Goal: Task Accomplishment & Management: Manage account settings

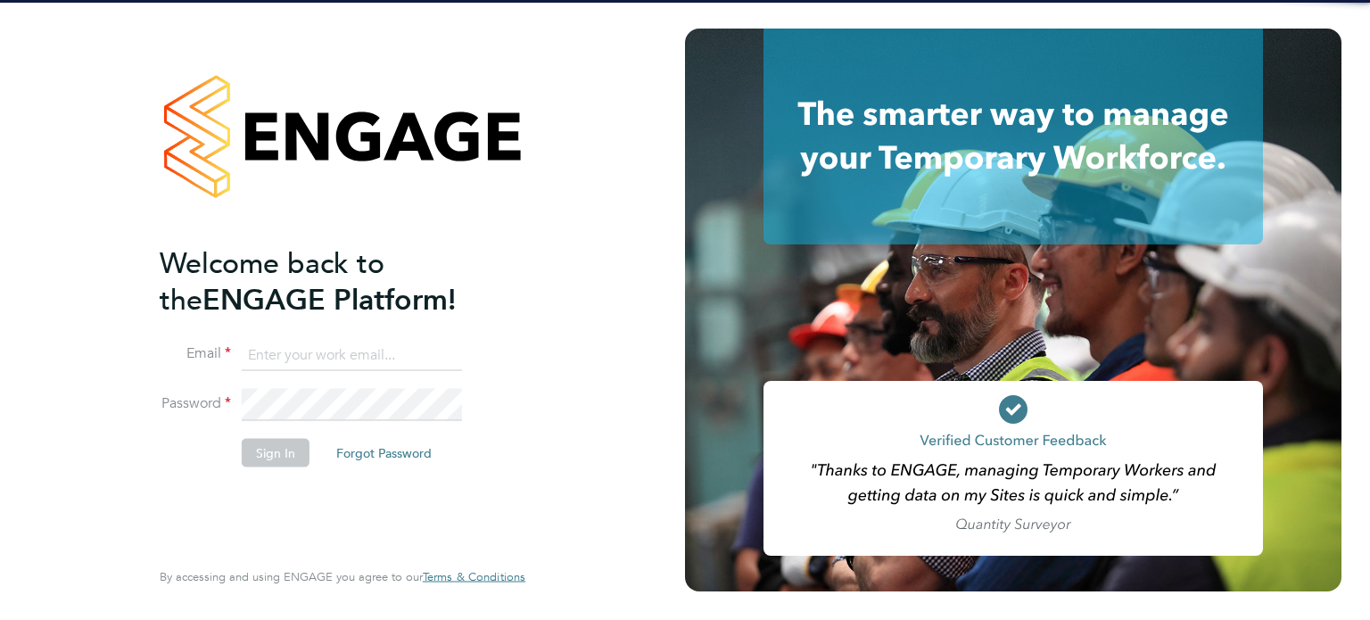
type input "vicky.egan@randstadcpe.com"
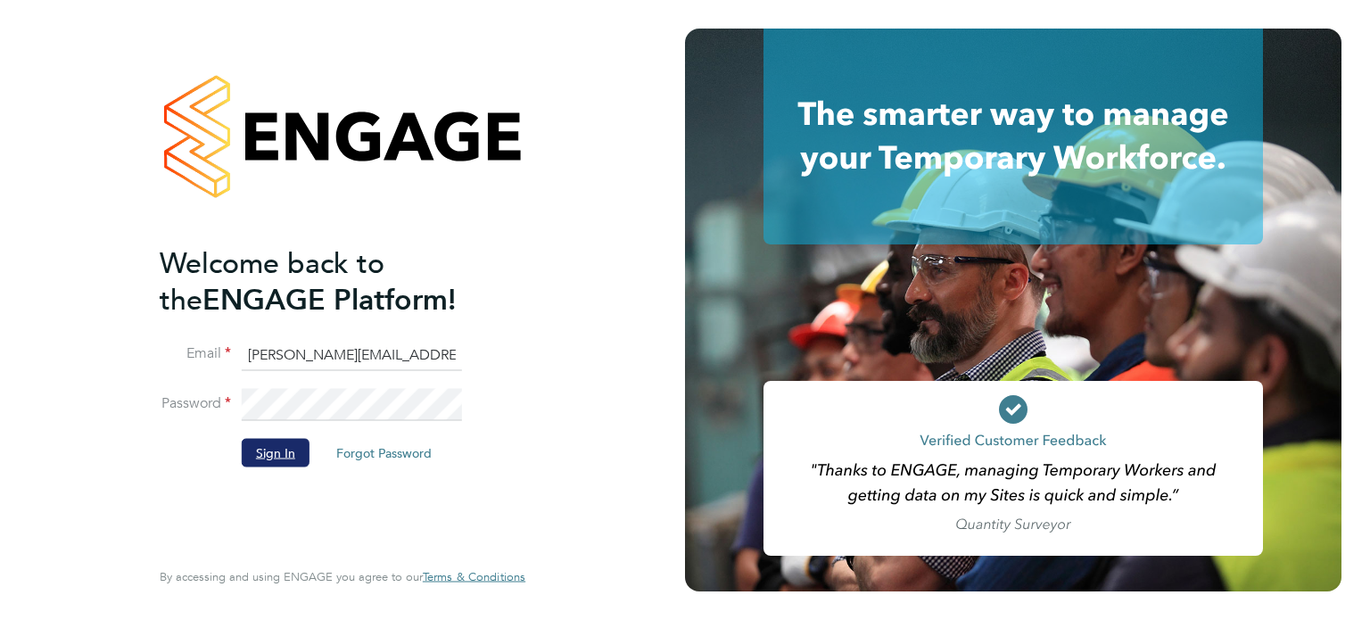
click at [254, 465] on button "Sign In" at bounding box center [276, 452] width 68 height 29
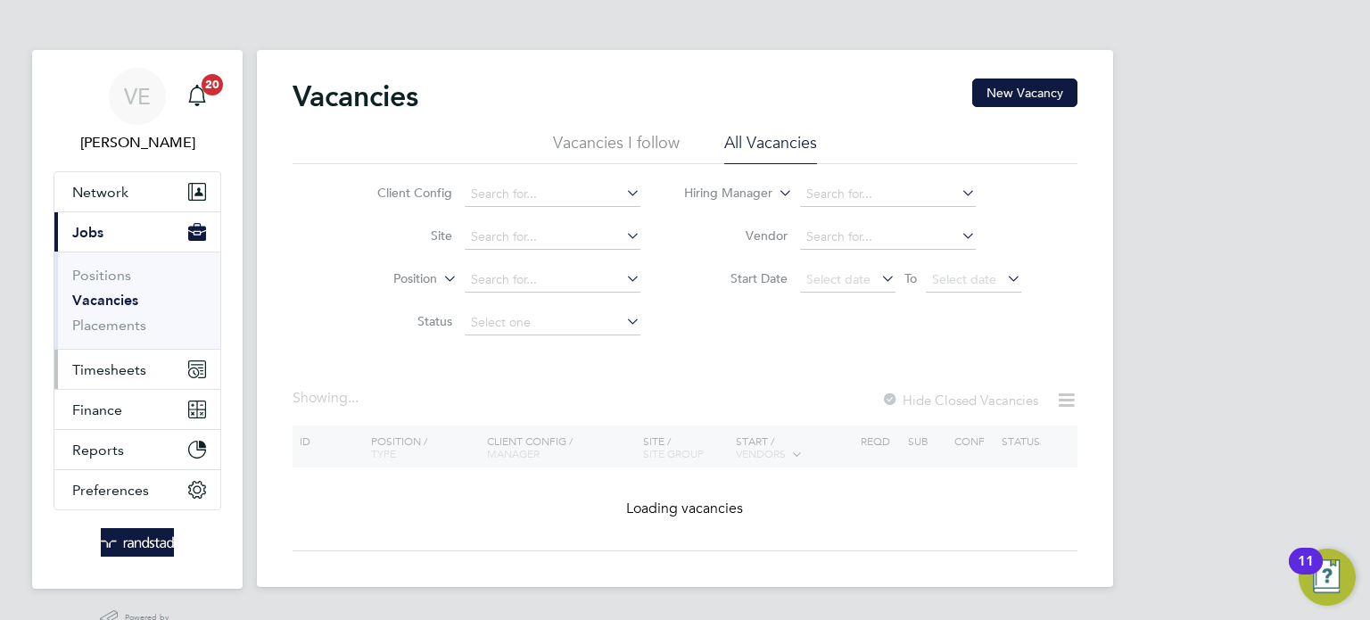
click at [104, 386] on button "Timesheets" at bounding box center [137, 369] width 166 height 39
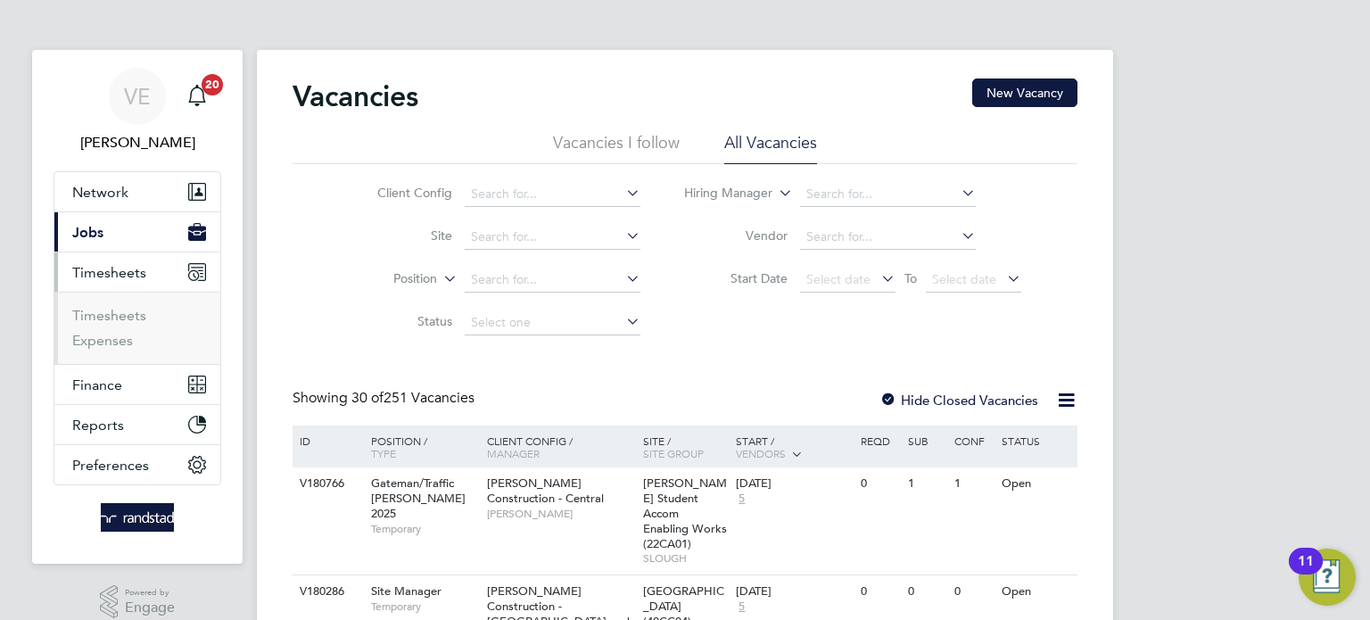
click at [91, 241] on button "Current page: Jobs" at bounding box center [137, 231] width 166 height 39
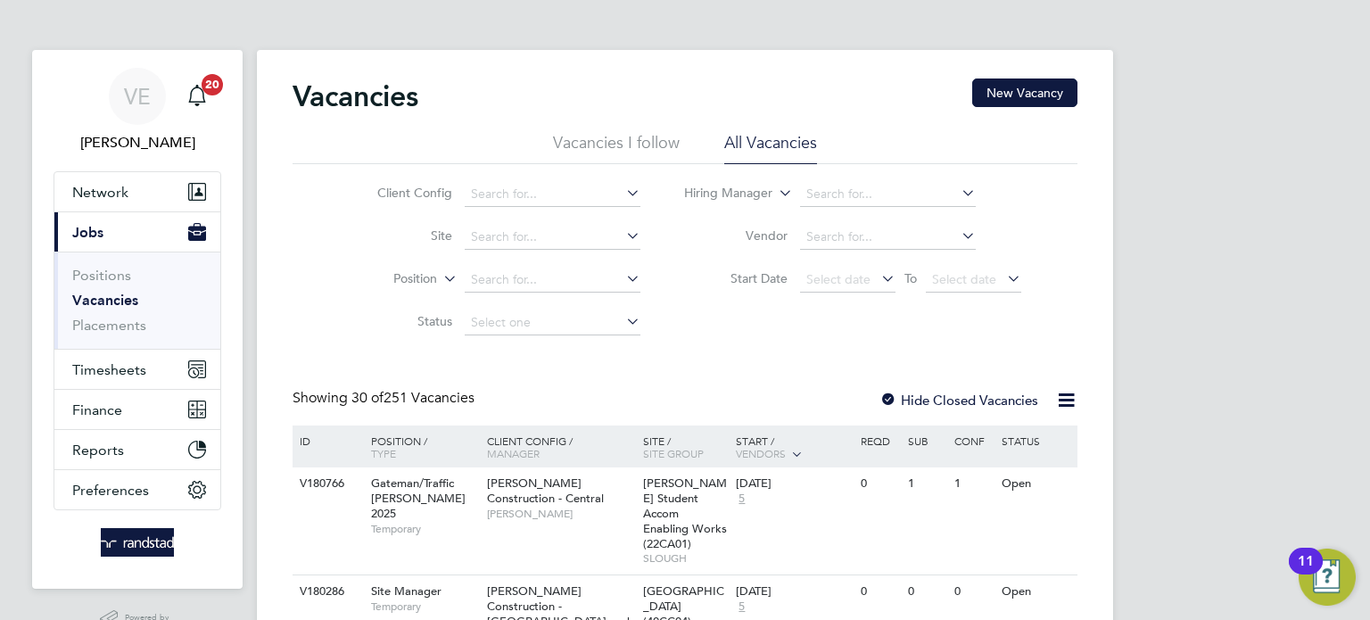
click at [102, 299] on link "Vacancies" at bounding box center [105, 300] width 66 height 17
click at [118, 387] on button "Timesheets" at bounding box center [137, 369] width 166 height 39
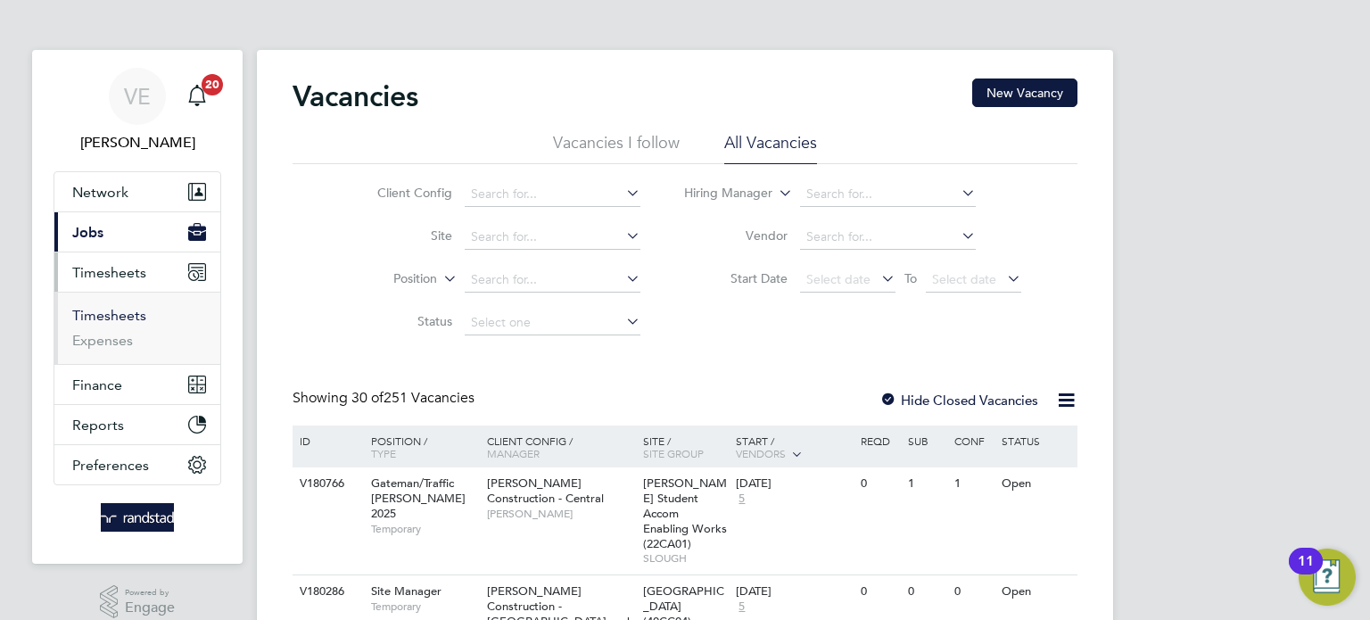
click at [123, 318] on link "Timesheets" at bounding box center [109, 315] width 74 height 17
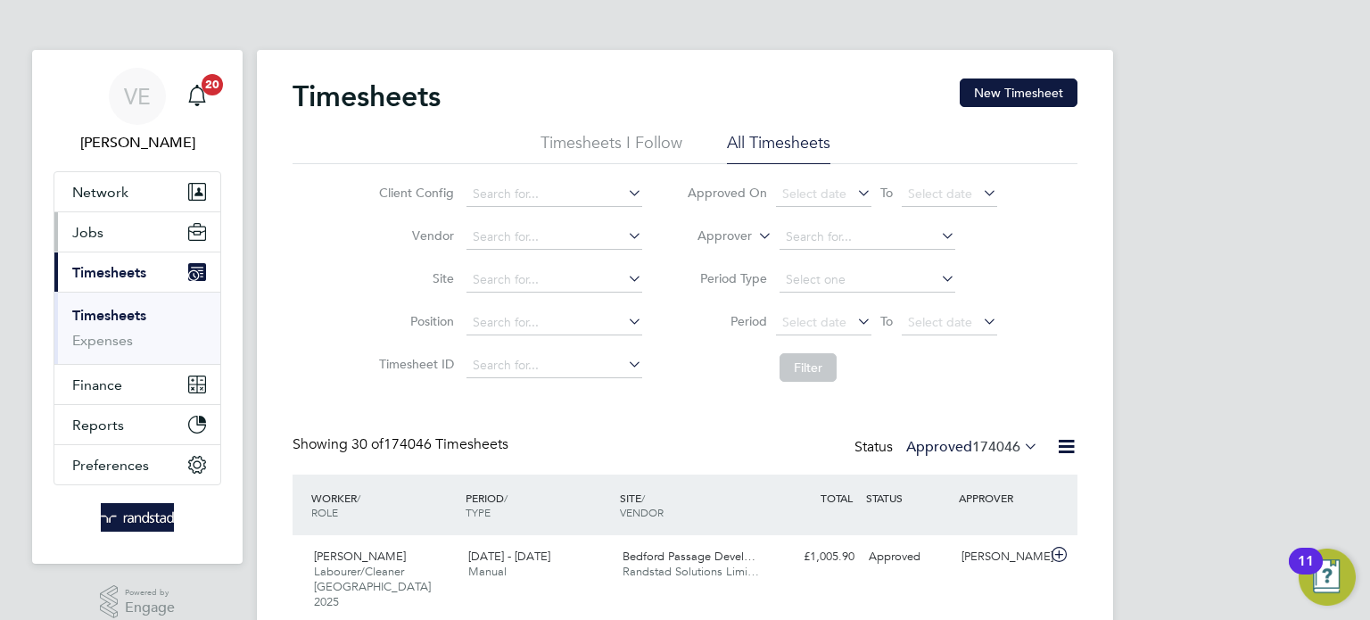
click at [113, 230] on button "Jobs" at bounding box center [137, 231] width 166 height 39
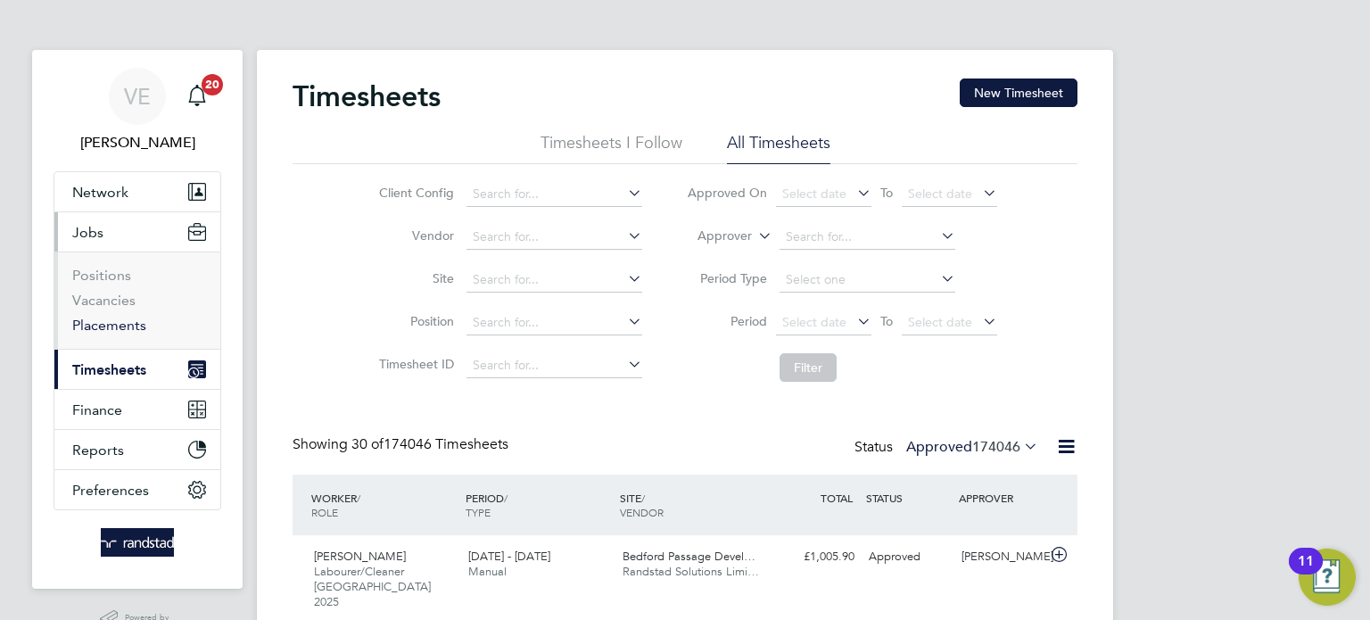
click at [123, 326] on link "Placements" at bounding box center [109, 325] width 74 height 17
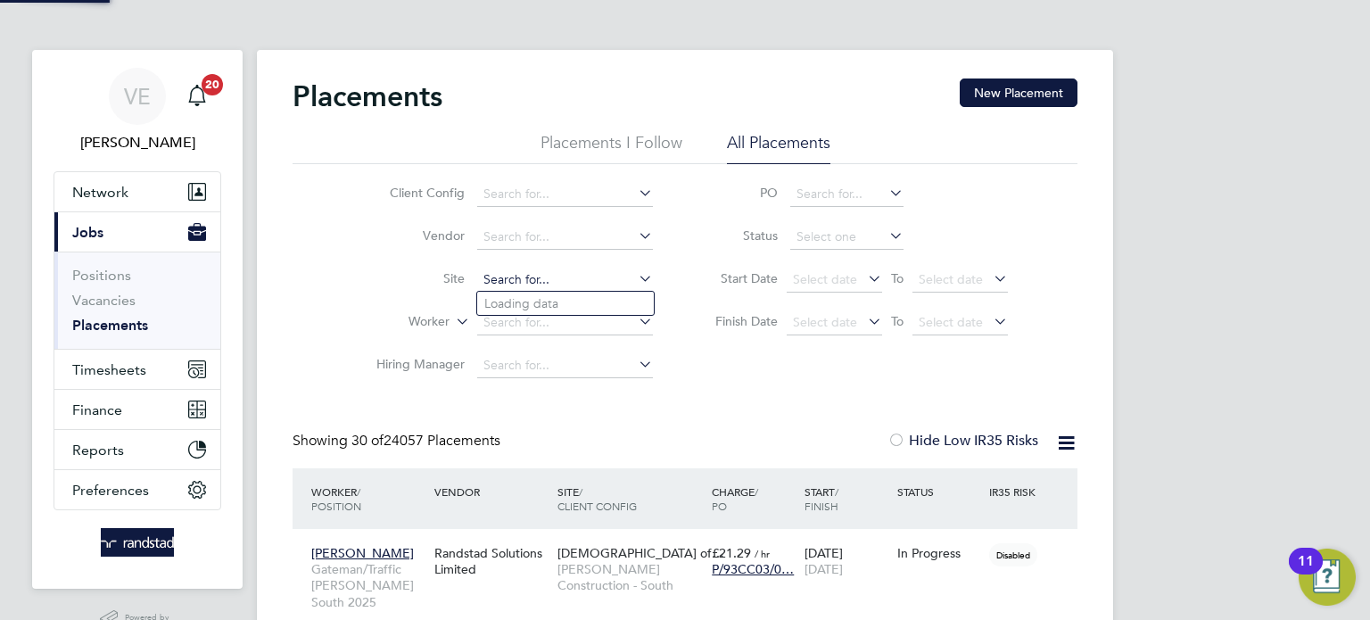
click at [546, 278] on input at bounding box center [565, 280] width 176 height 25
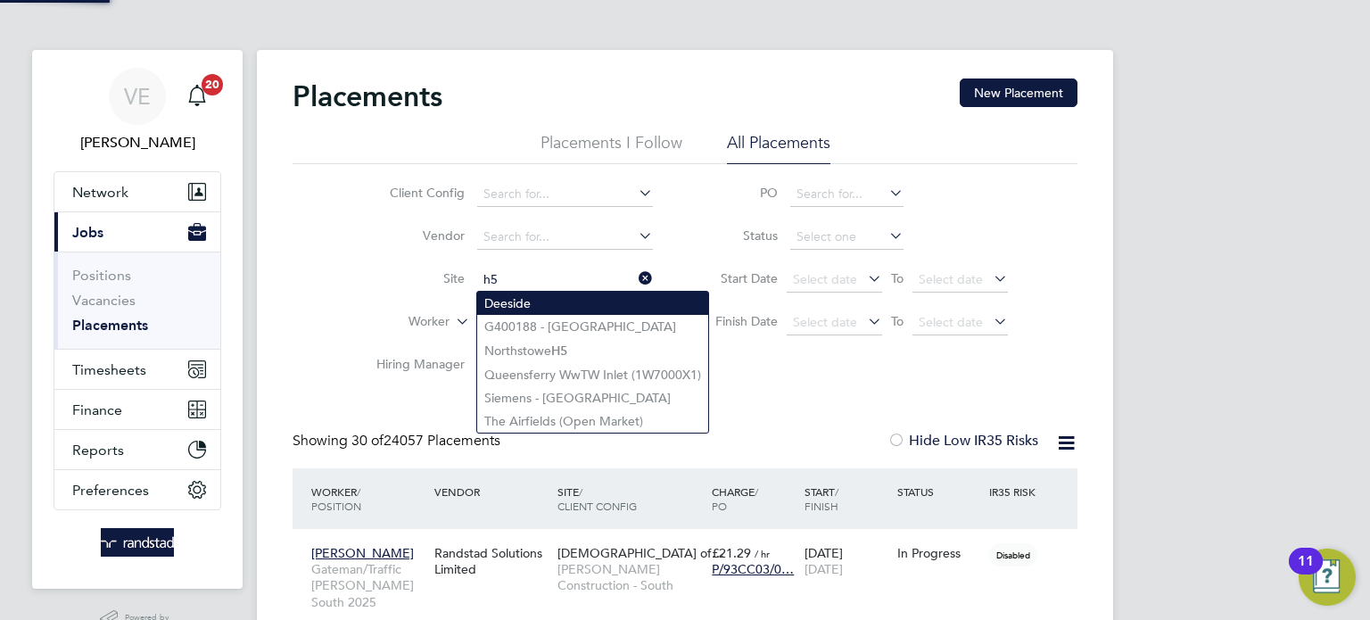
type input "h5"
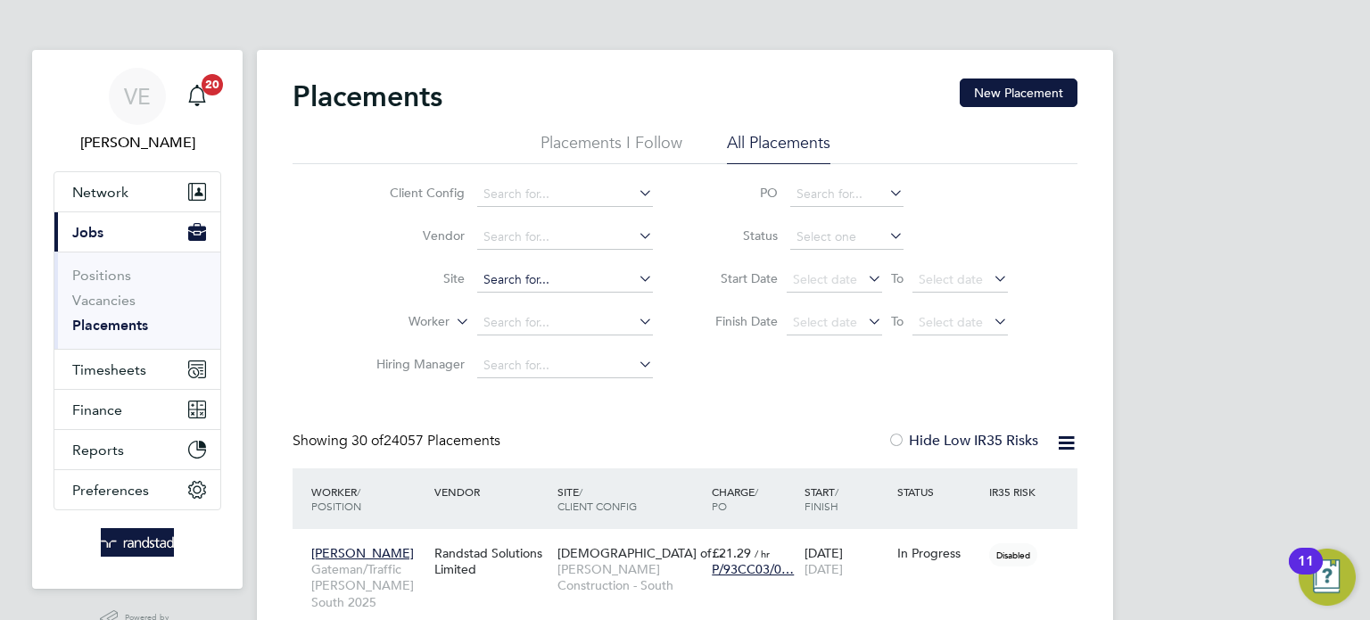
drag, startPoint x: 551, startPoint y: 312, endPoint x: 547, endPoint y: 292, distance: 21.0
click at [541, 281] on input at bounding box center [565, 280] width 176 height 25
type input "g"
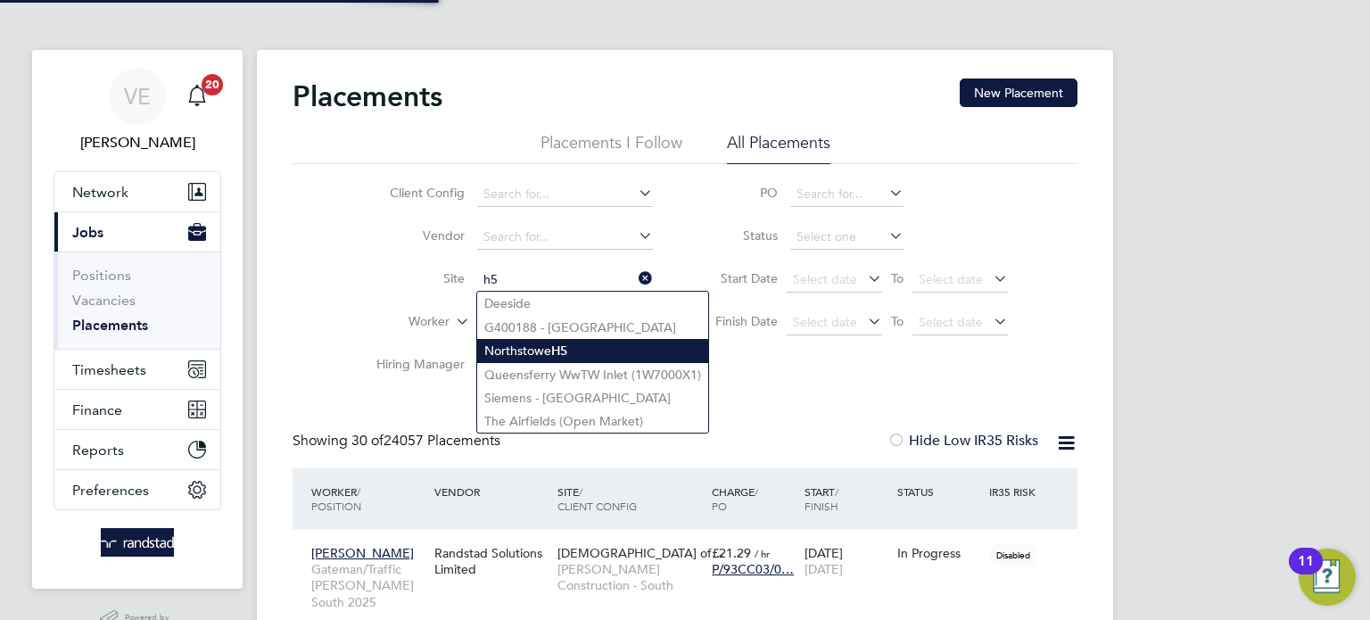
click at [567, 346] on b "H5" at bounding box center [559, 350] width 16 height 15
type input "Northstowe H5"
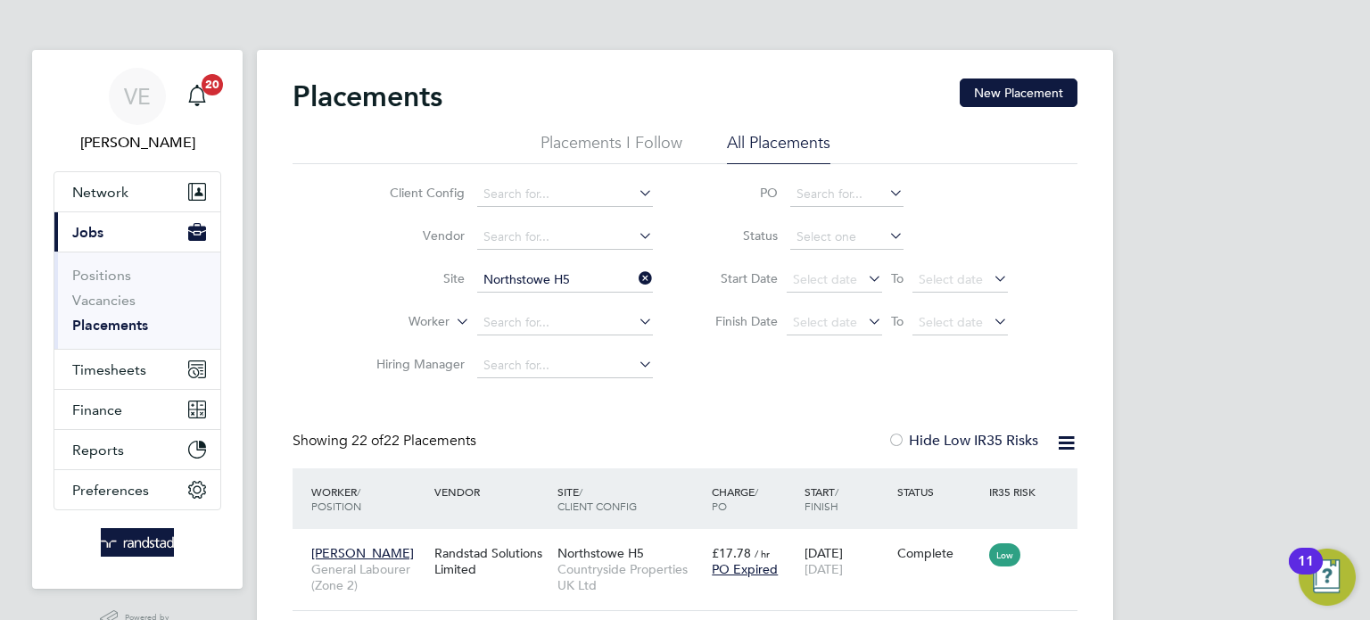
click at [833, 224] on li "Status" at bounding box center [852, 237] width 355 height 43
click at [830, 237] on input at bounding box center [846, 237] width 113 height 25
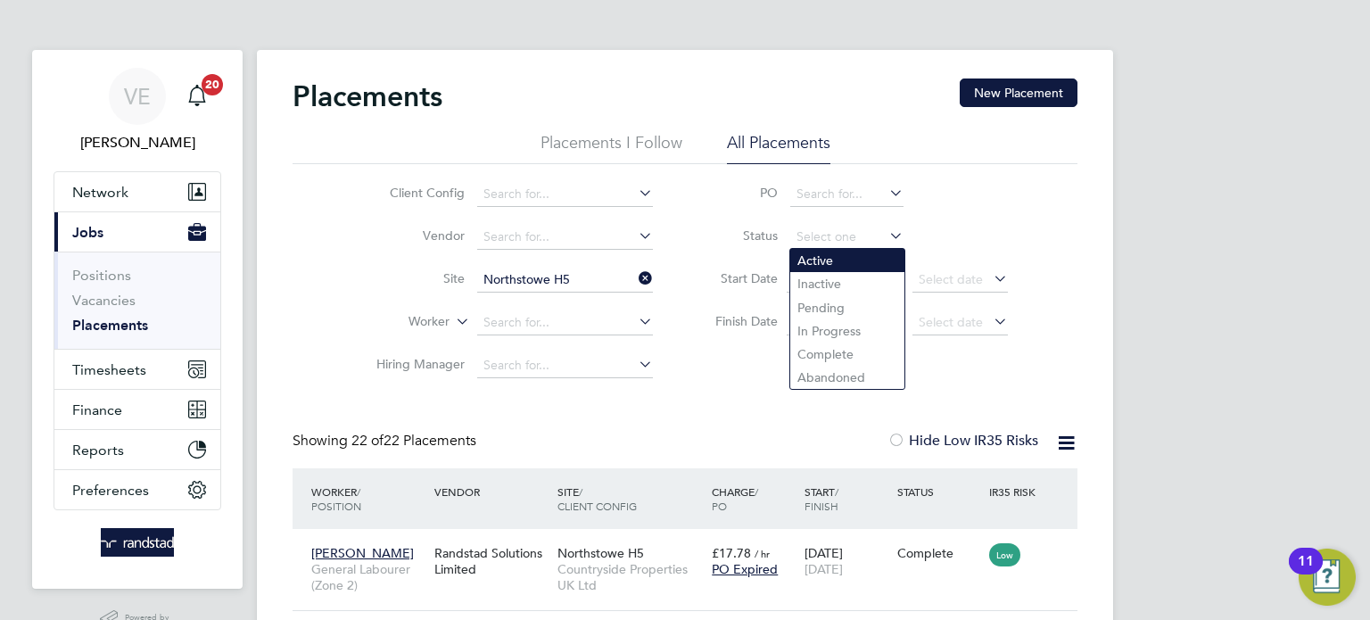
click at [811, 261] on li "Active" at bounding box center [847, 260] width 114 height 23
type input "Active"
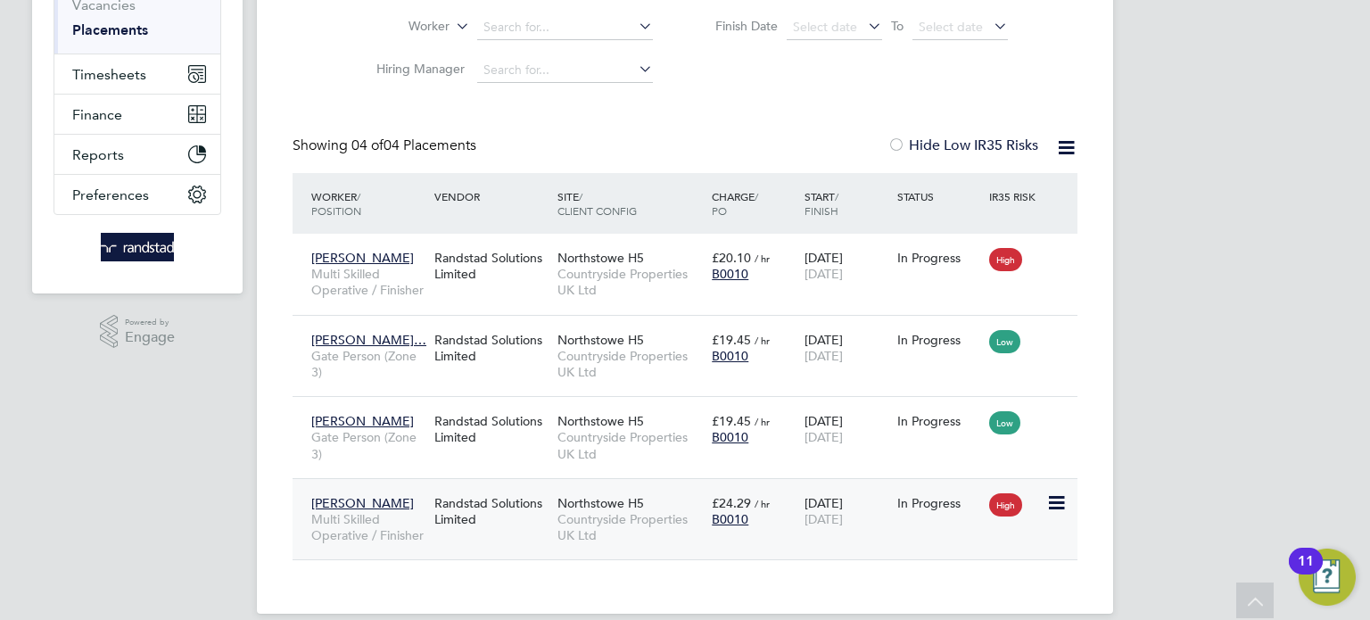
click at [530, 535] on div "Randstad Solutions Limited" at bounding box center [491, 511] width 123 height 50
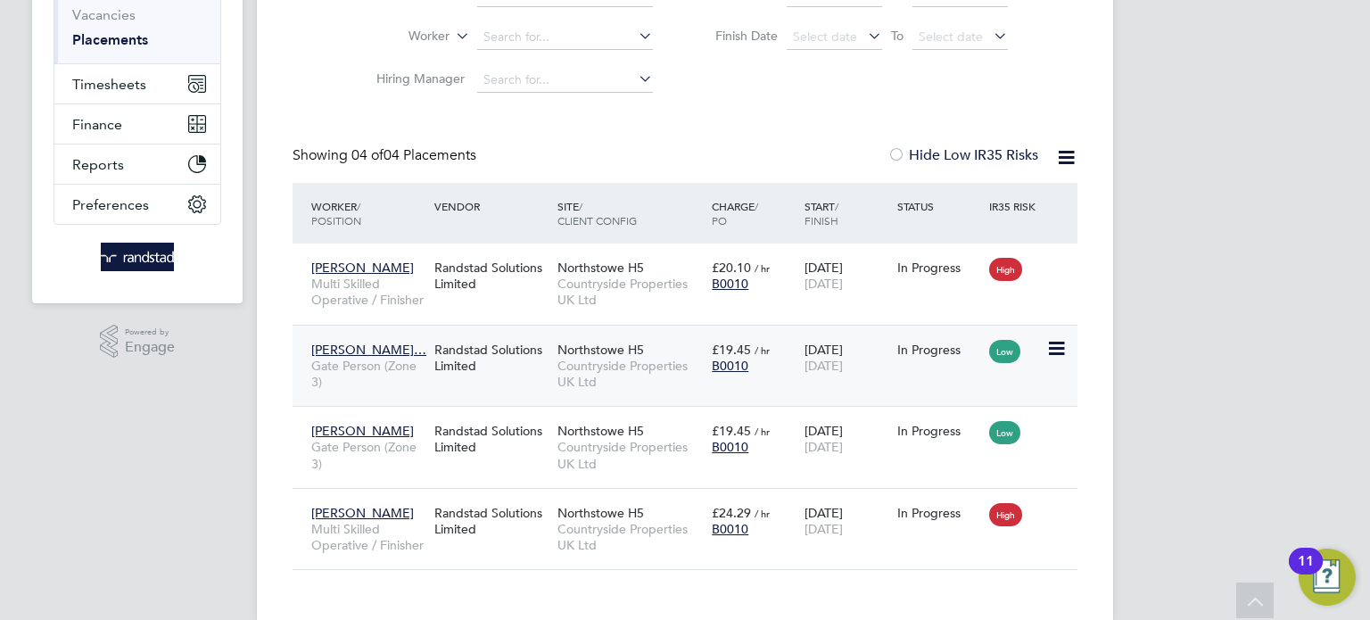
scroll to position [268, 0]
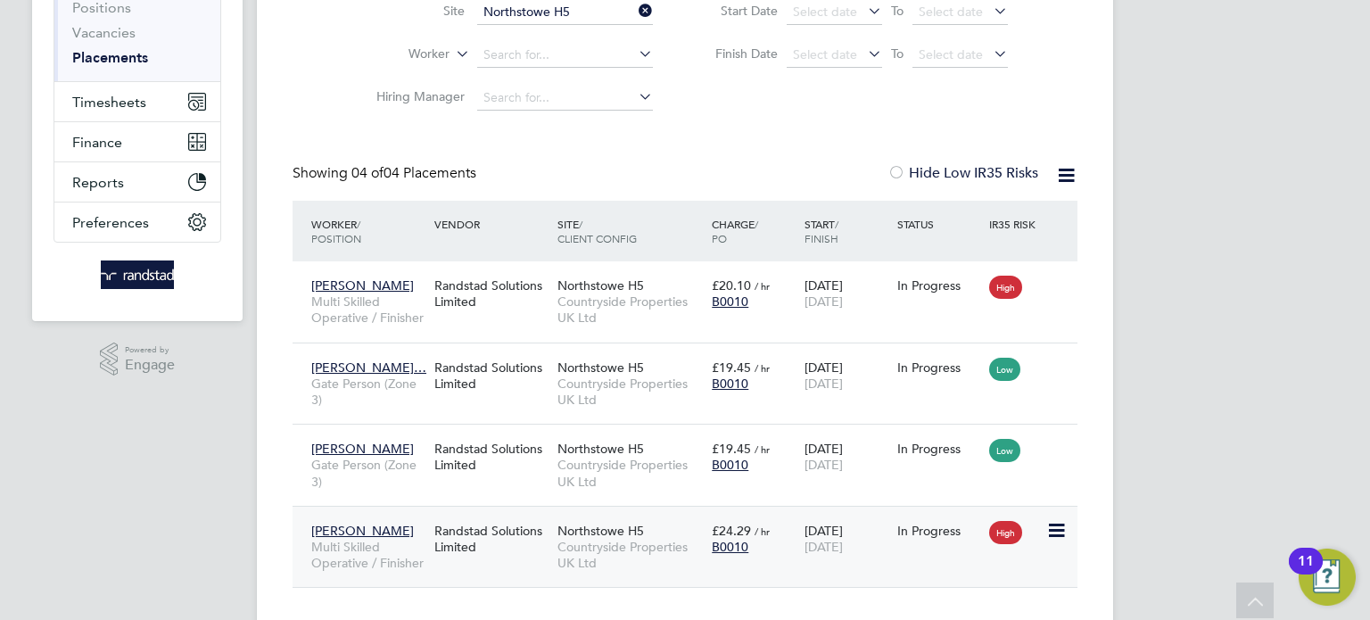
click at [852, 557] on div "08 Sep 2025 28 Nov 2025" at bounding box center [846, 539] width 93 height 50
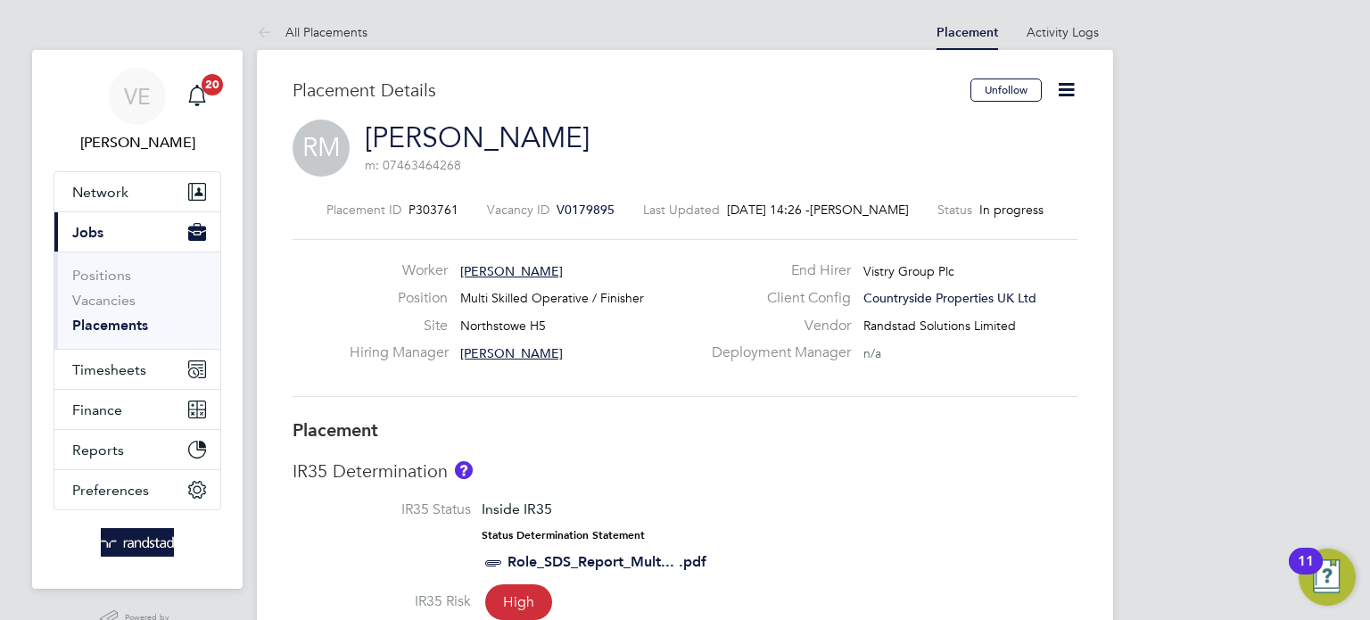
click at [1068, 91] on icon at bounding box center [1066, 89] width 22 height 22
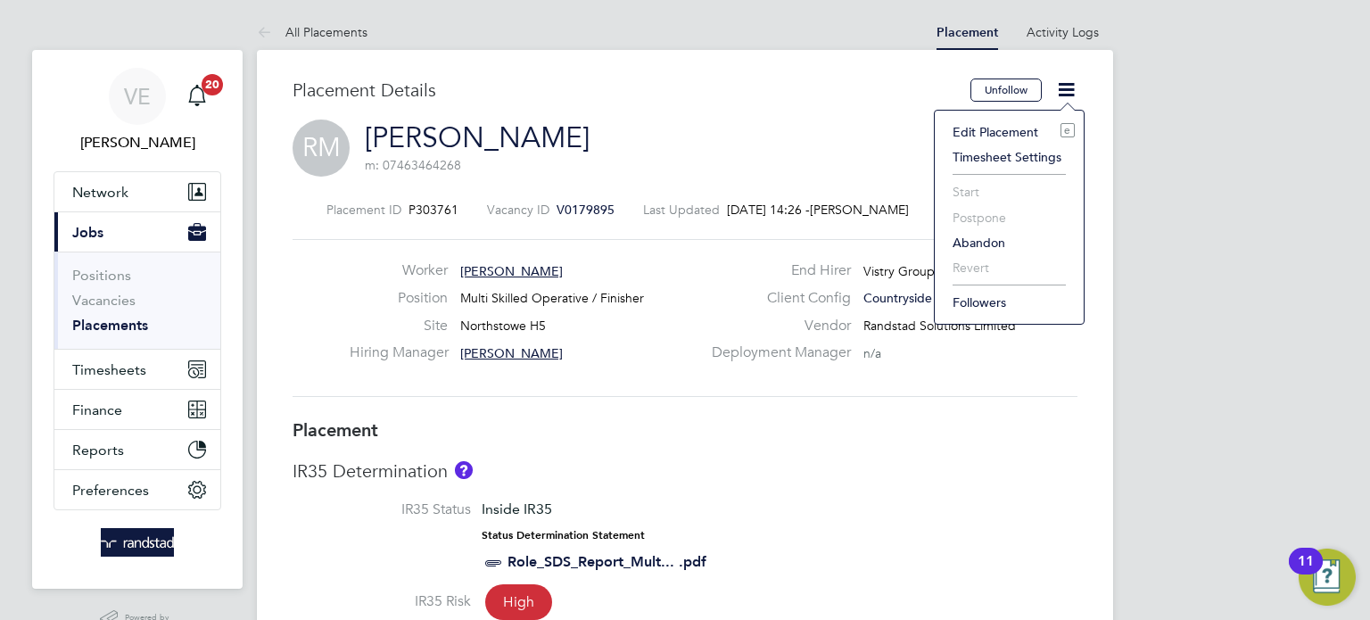
click at [581, 205] on span "V0179895" at bounding box center [586, 210] width 58 height 16
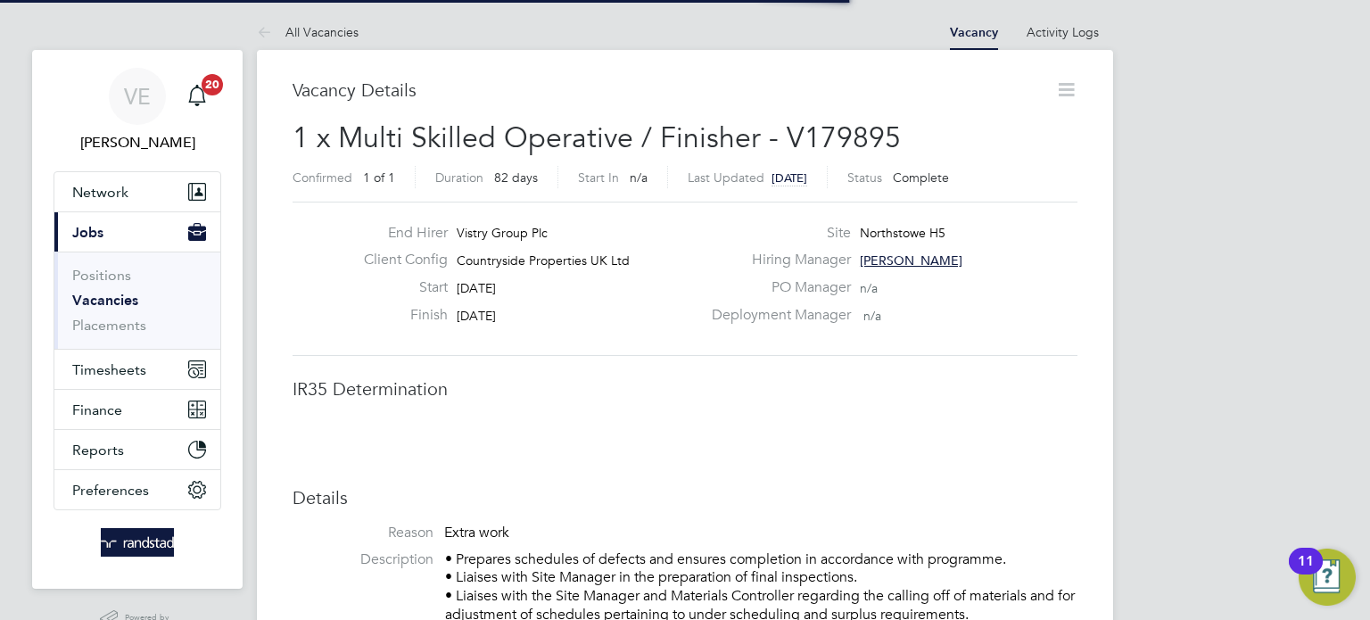
scroll to position [9, 8]
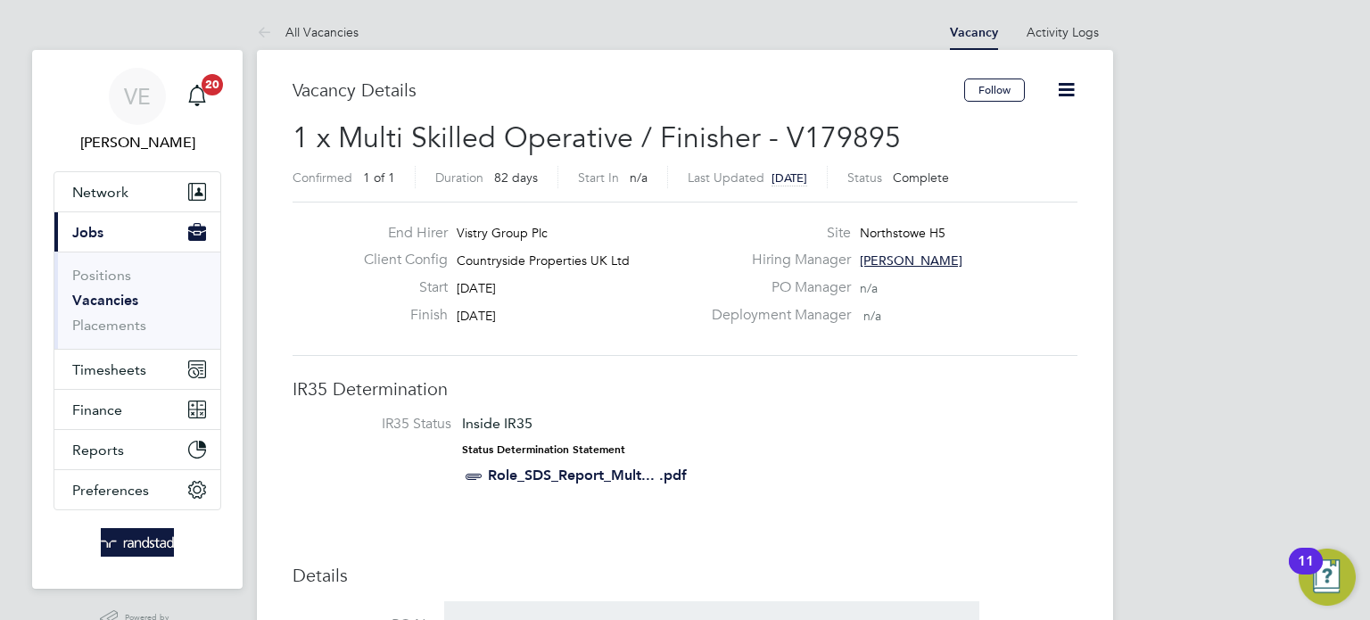
click at [1067, 85] on icon at bounding box center [1066, 89] width 22 height 22
click at [758, 287] on label "PO Manager" at bounding box center [776, 287] width 150 height 19
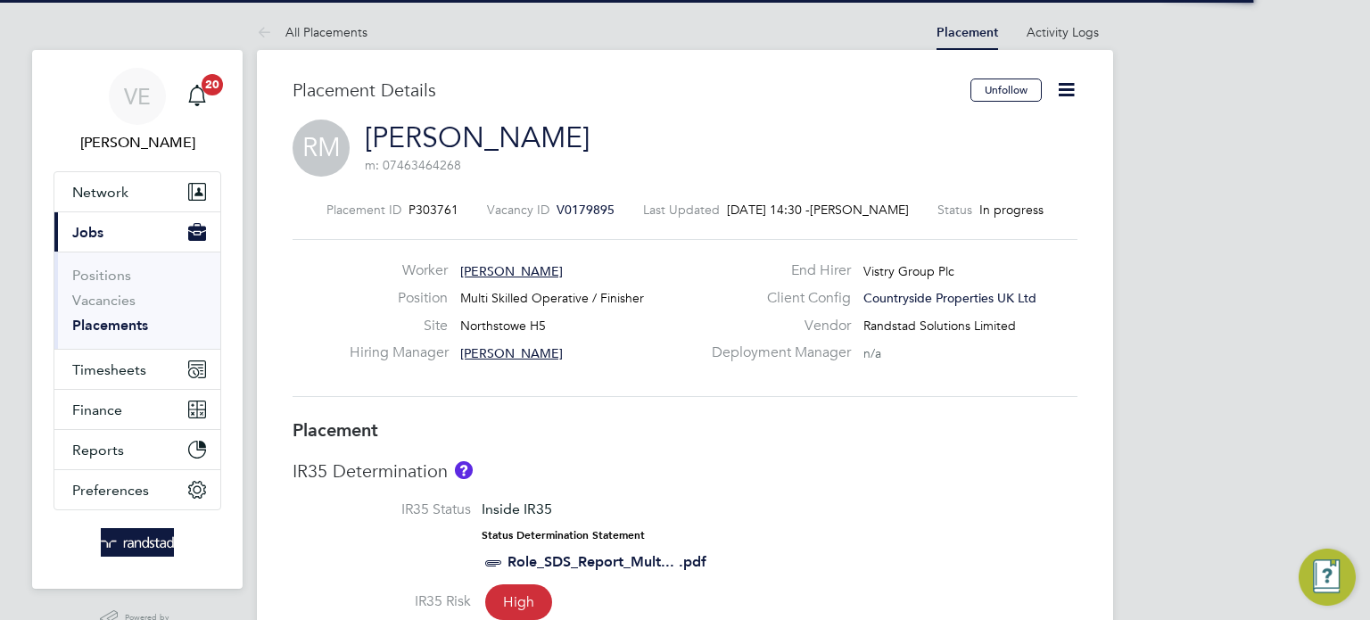
click at [1068, 83] on icon at bounding box center [1066, 89] width 22 height 22
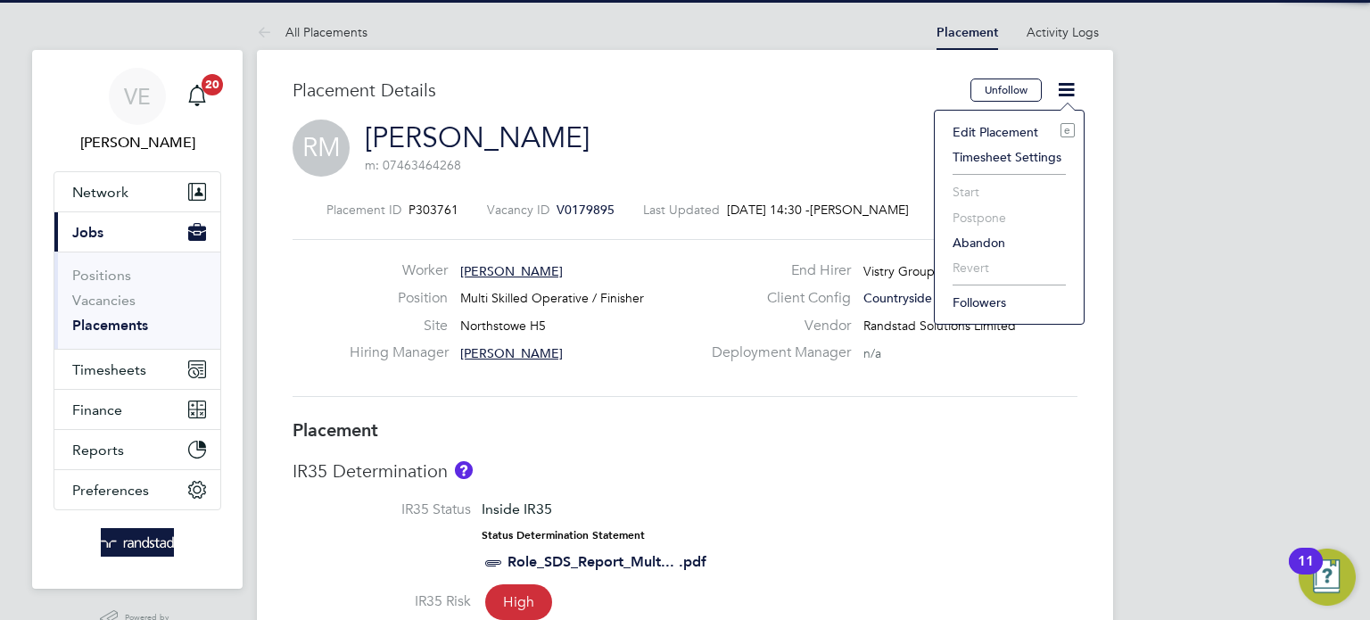
drag, startPoint x: 983, startPoint y: 129, endPoint x: 957, endPoint y: 137, distance: 27.1
click at [981, 130] on li "Edit Placement e" at bounding box center [1009, 132] width 131 height 25
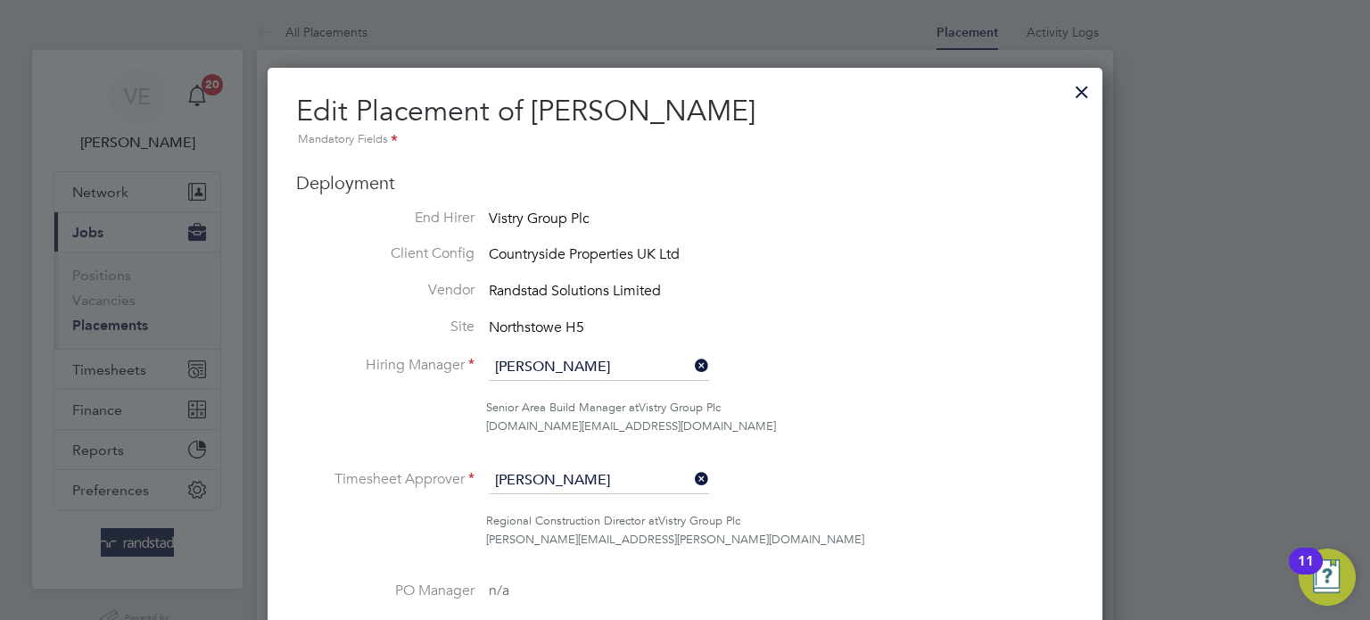
scroll to position [9, 9]
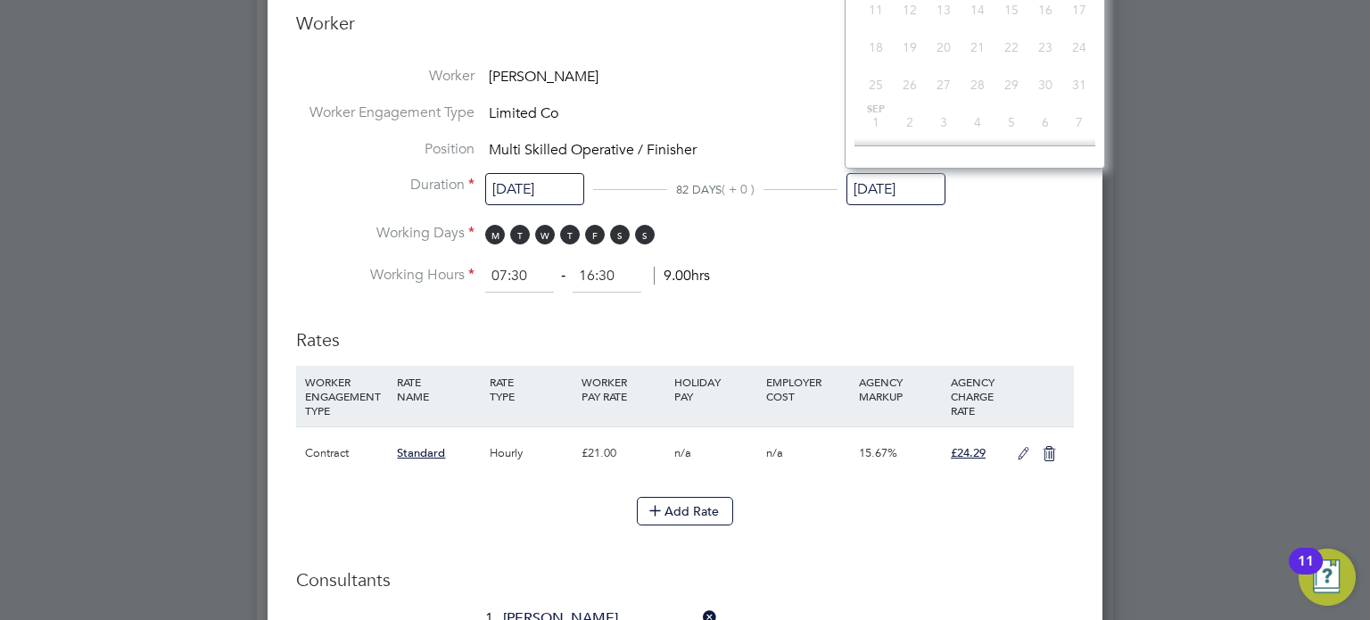
click at [903, 178] on input "[DATE]" at bounding box center [895, 189] width 99 height 33
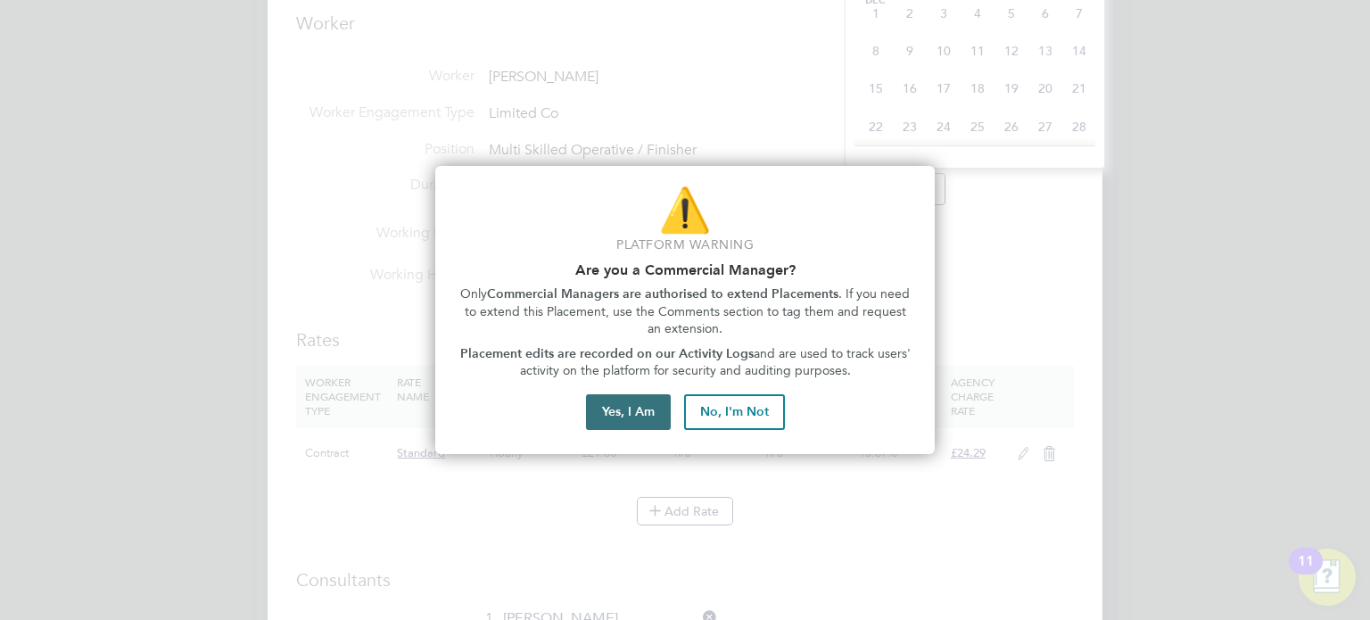
click at [607, 413] on button "Yes, I Am" at bounding box center [628, 412] width 85 height 36
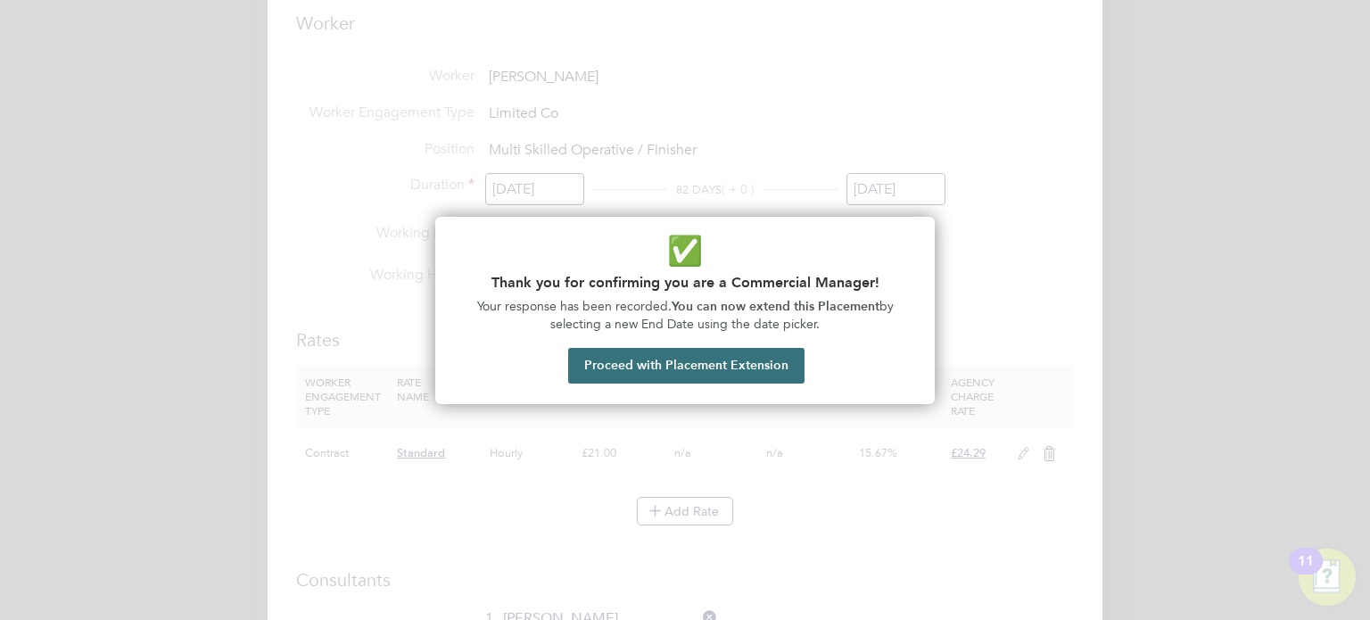
click at [705, 369] on button "Proceed with Placement Extension" at bounding box center [686, 366] width 236 height 36
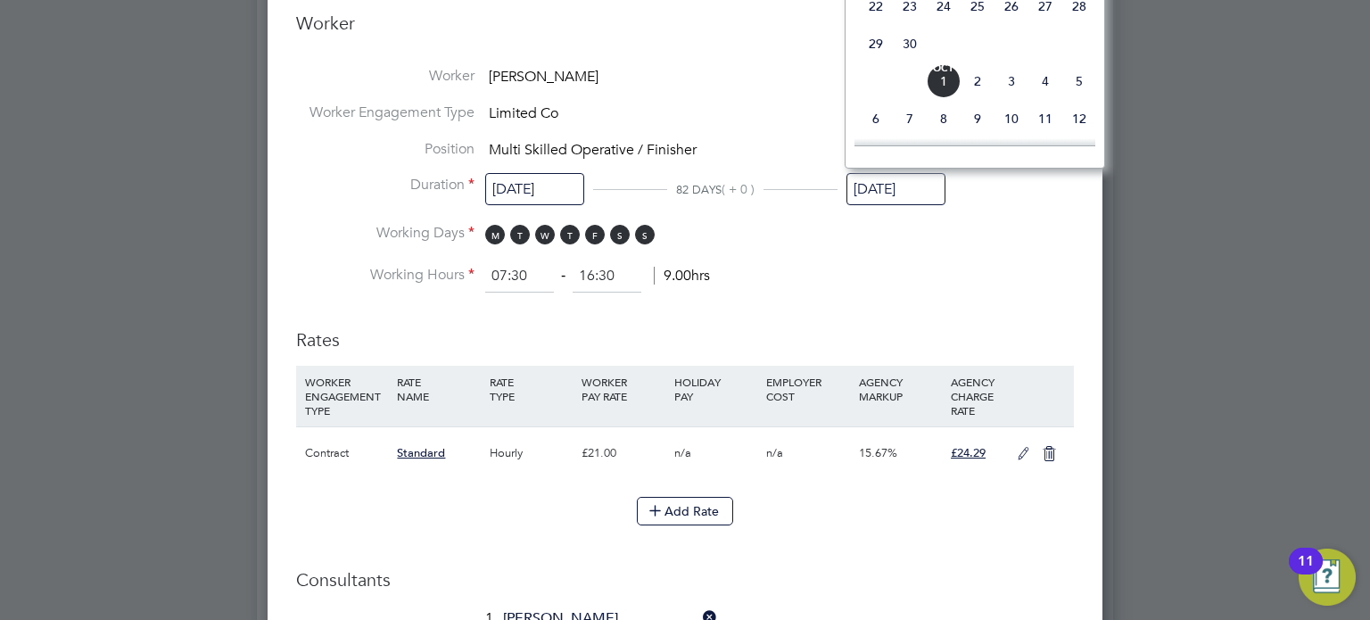
click at [1076, 93] on span "5" at bounding box center [1079, 81] width 34 height 34
type input "05 Oct 2025"
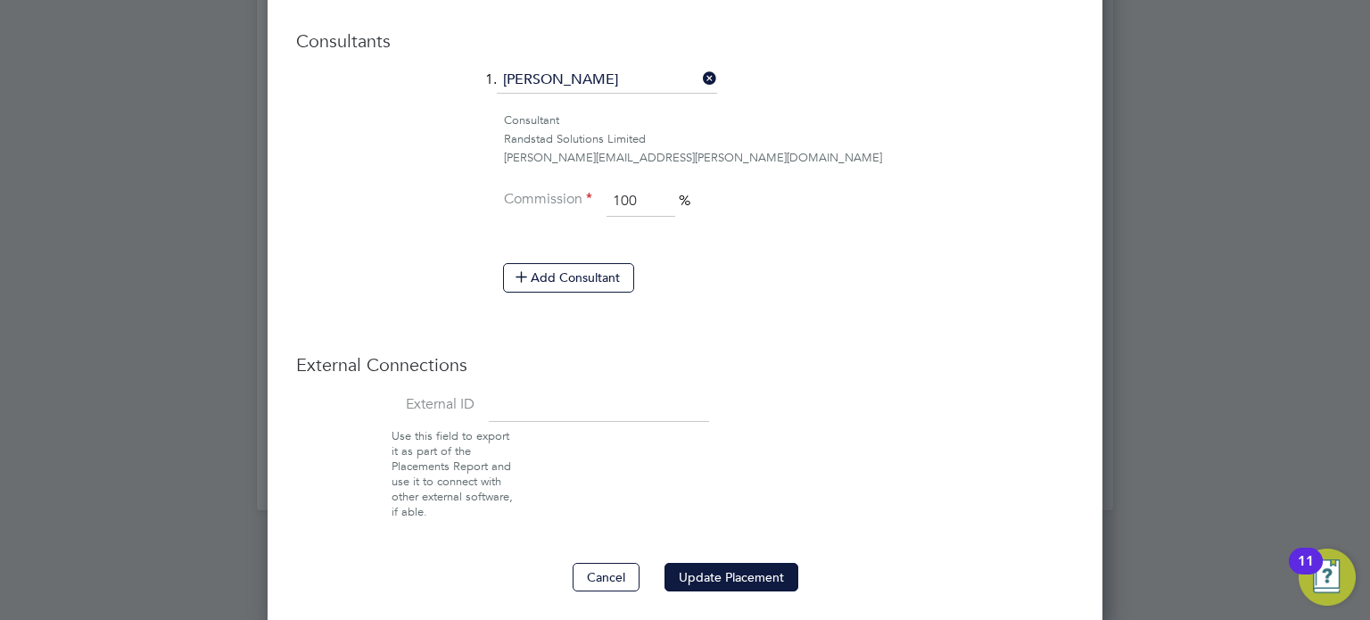
click at [728, 563] on button "Update Placement" at bounding box center [731, 577] width 134 height 29
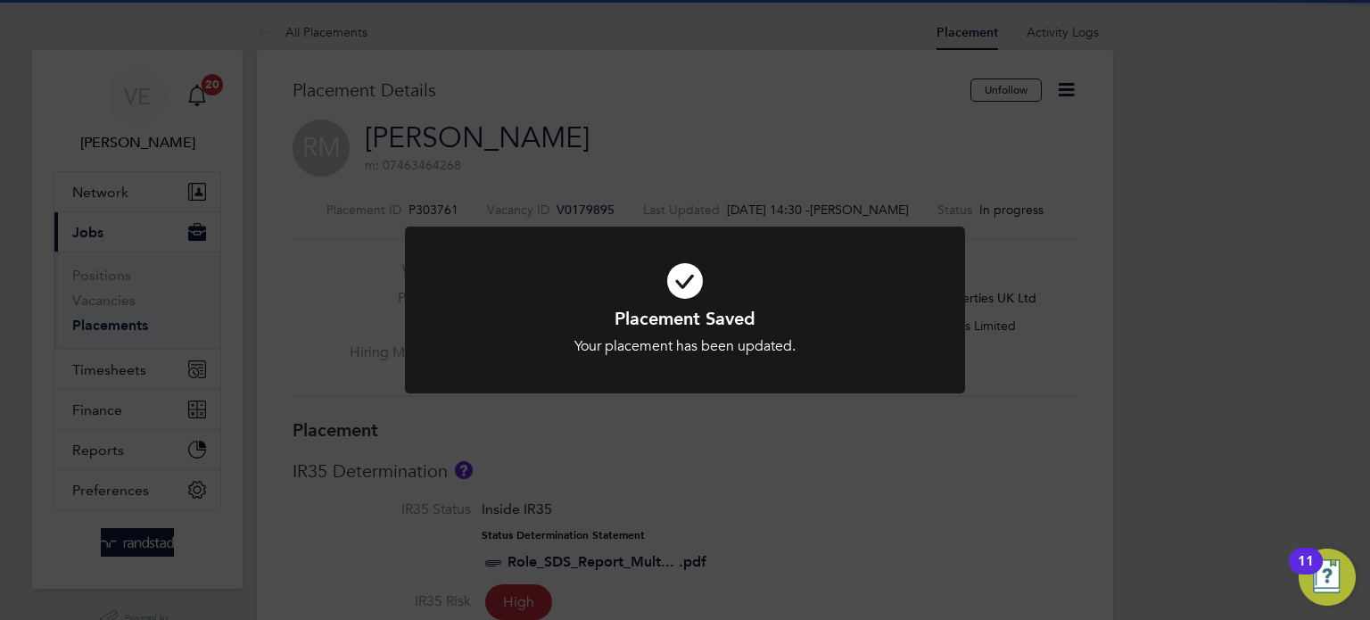
click at [348, 78] on div "Placement Saved Your placement has been updated. Cancel Okay" at bounding box center [685, 310] width 1370 height 620
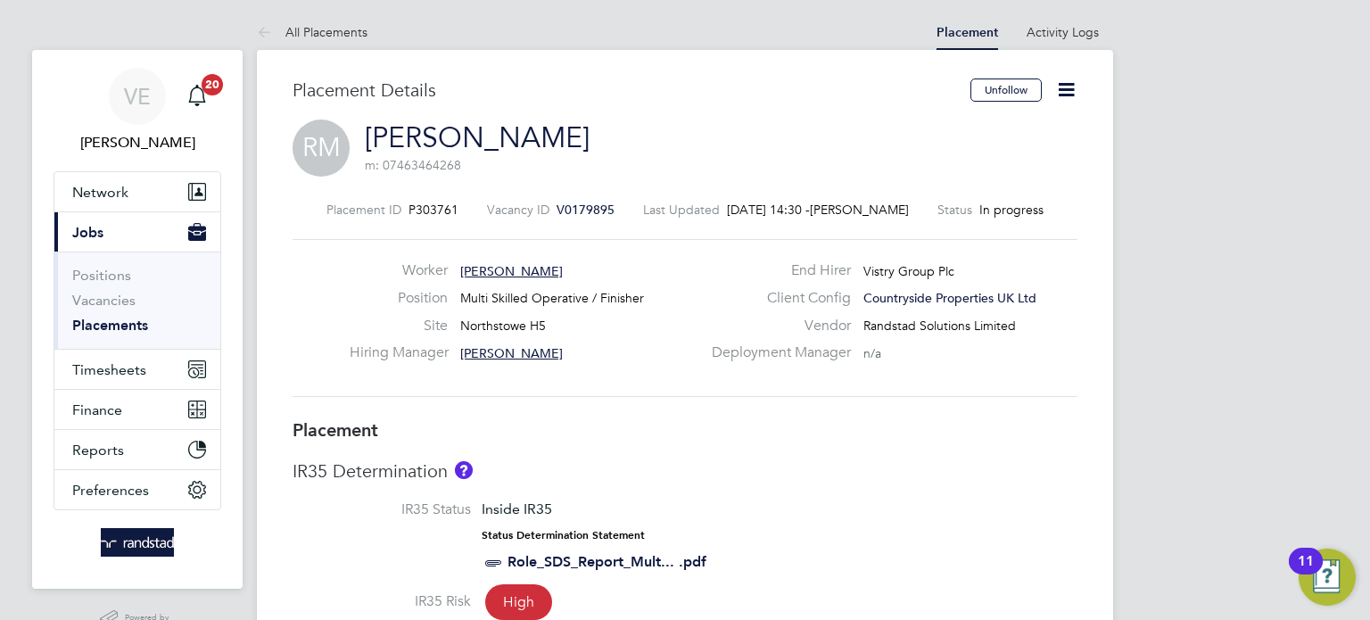
click at [330, 26] on link "All Placements" at bounding box center [312, 32] width 111 height 16
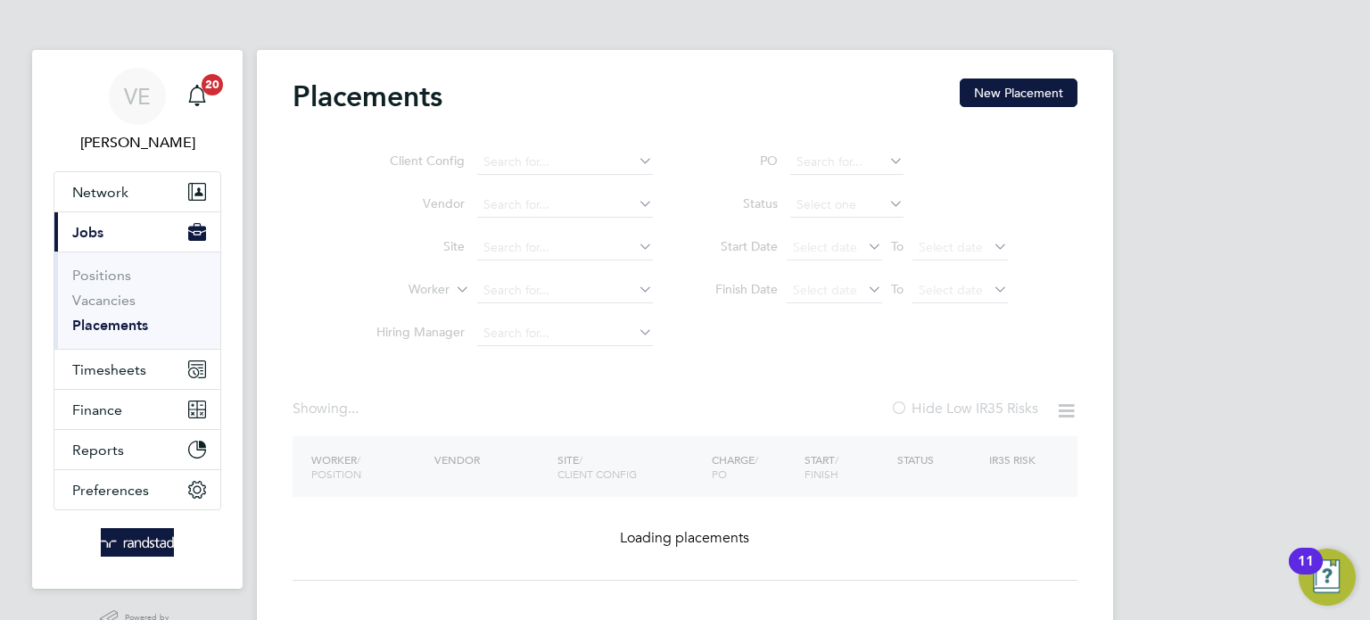
click at [548, 280] on ul "Client Config Vendor Site Worker Hiring Manager" at bounding box center [507, 248] width 335 height 214
click at [548, 293] on ul "Client Config Vendor Site Worker Hiring Manager" at bounding box center [507, 248] width 335 height 214
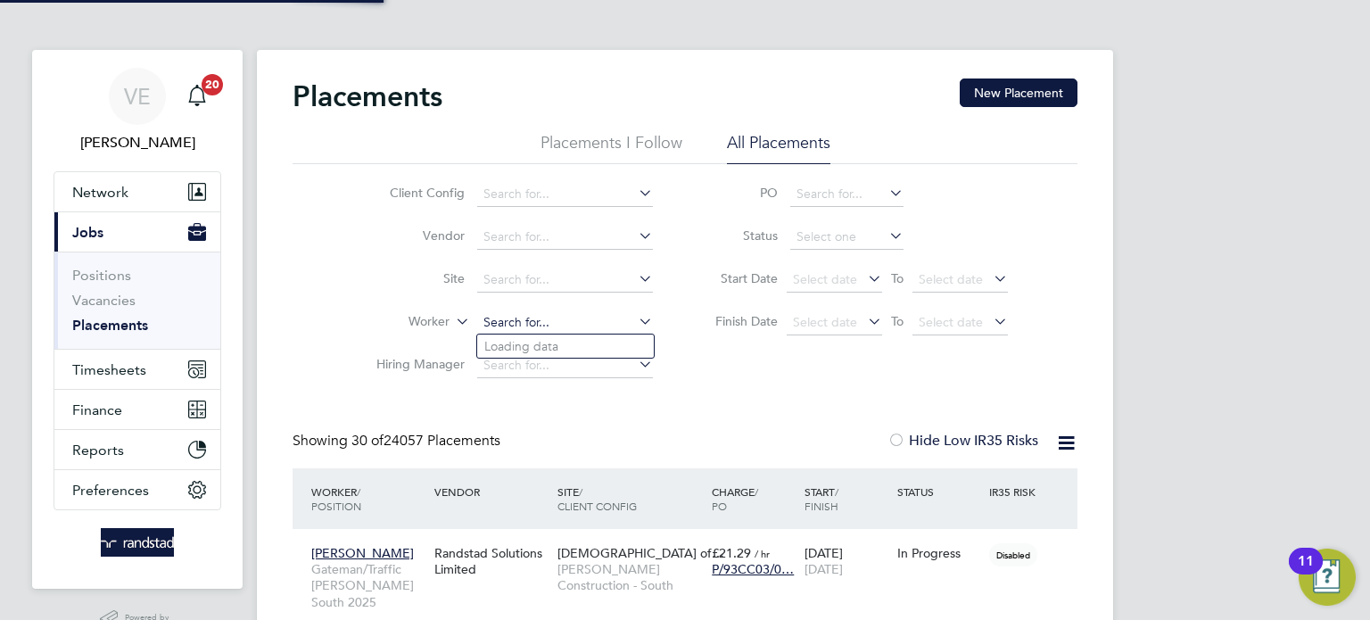
click at [517, 326] on input at bounding box center [565, 322] width 176 height 25
type input "[PERSON_NAME]"
click at [635, 320] on icon at bounding box center [635, 321] width 0 height 25
click at [574, 323] on input at bounding box center [565, 322] width 176 height 25
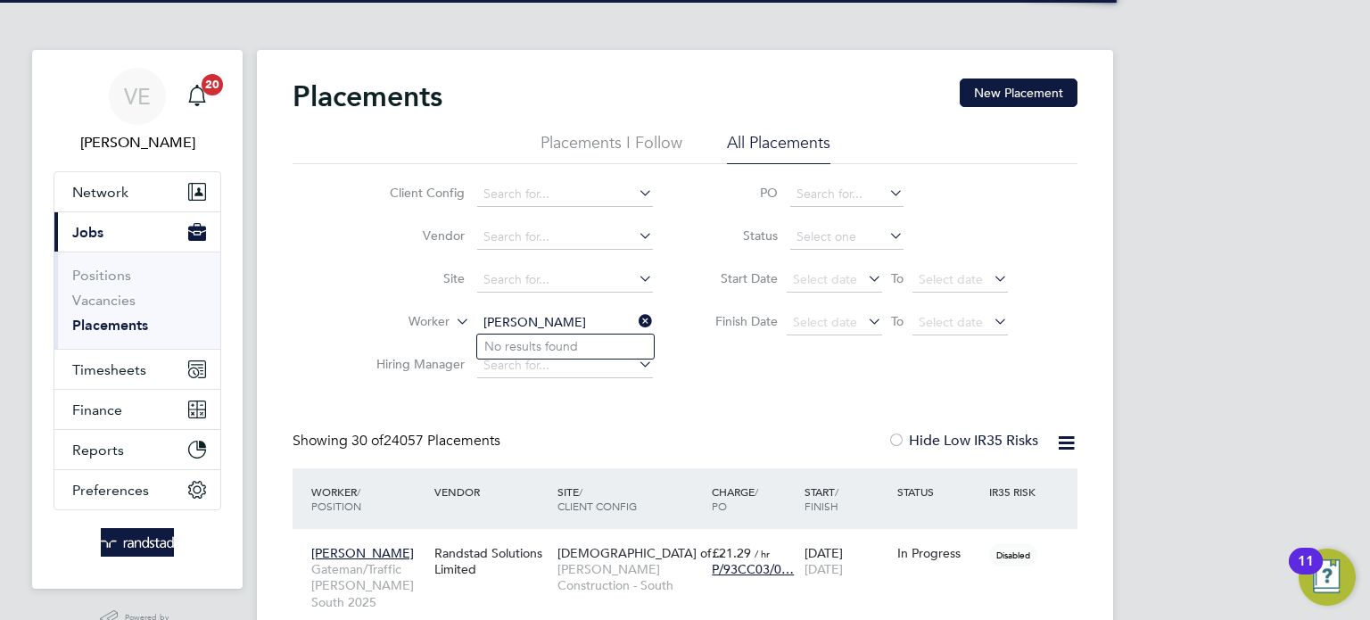
click at [562, 317] on input "[PERSON_NAME]" at bounding box center [565, 322] width 176 height 25
click at [591, 348] on b "[PERSON_NAME]" at bounding box center [642, 346] width 103 height 15
type input "[PERSON_NAME]"
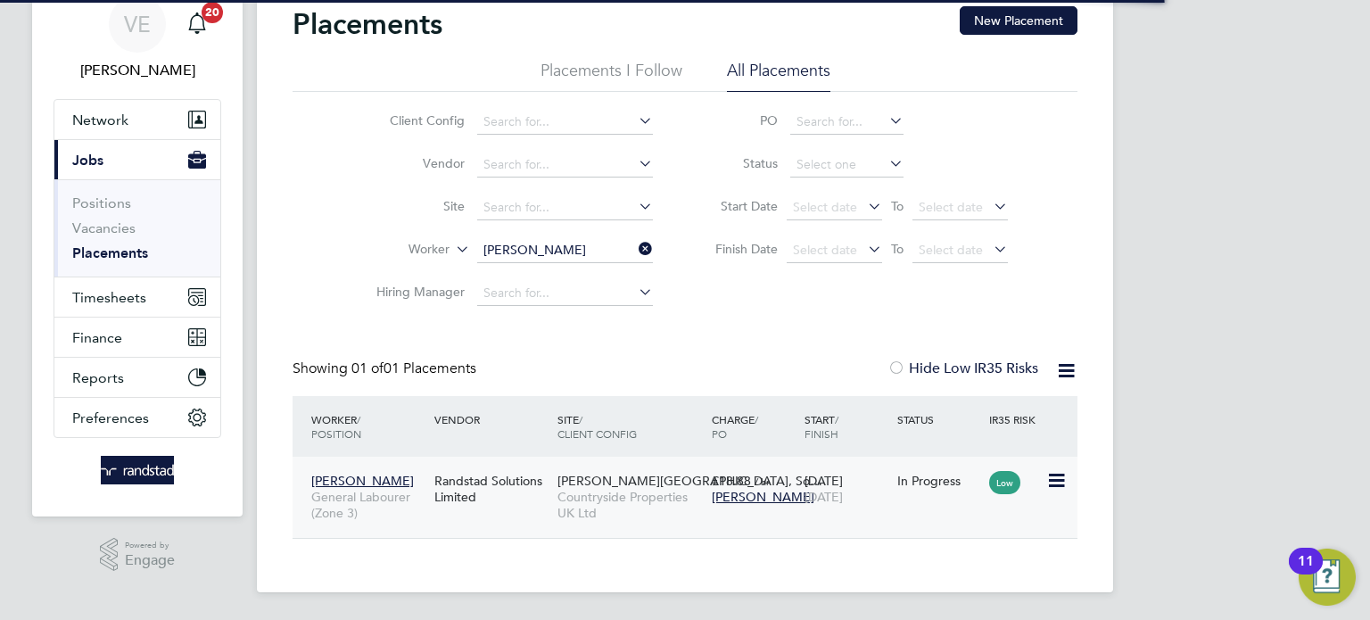
click at [987, 497] on div "Low" at bounding box center [1016, 481] width 62 height 34
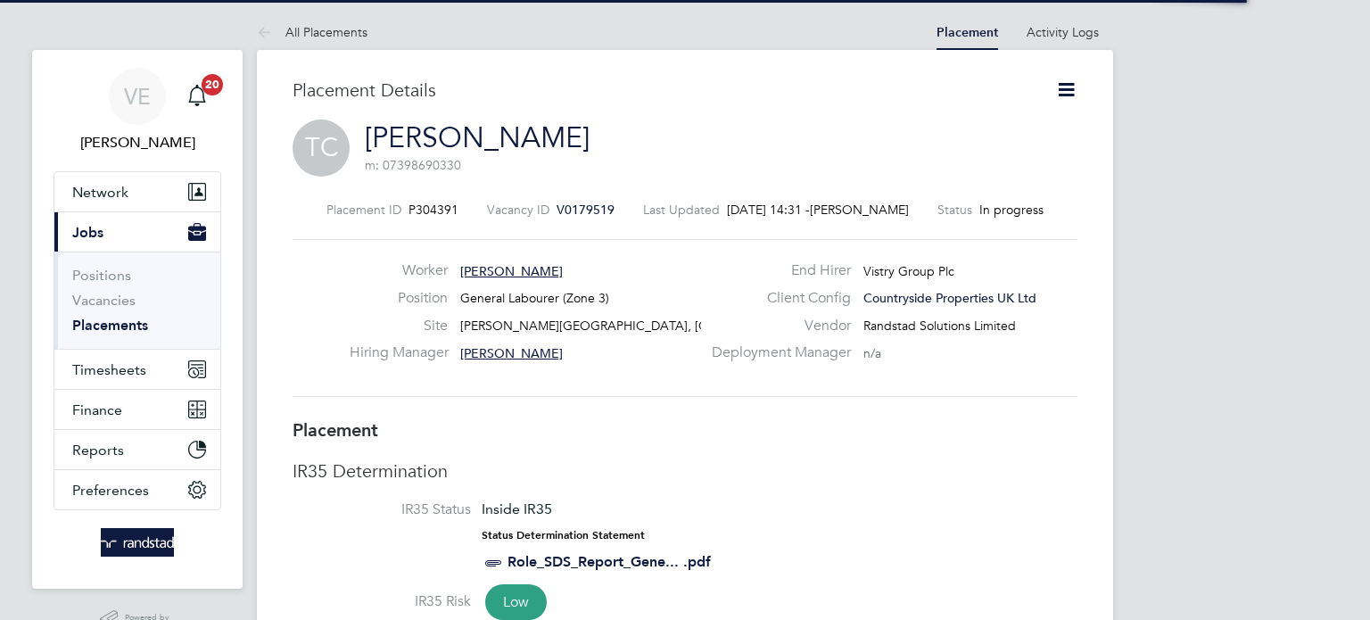
click at [1075, 98] on icon at bounding box center [1066, 89] width 22 height 22
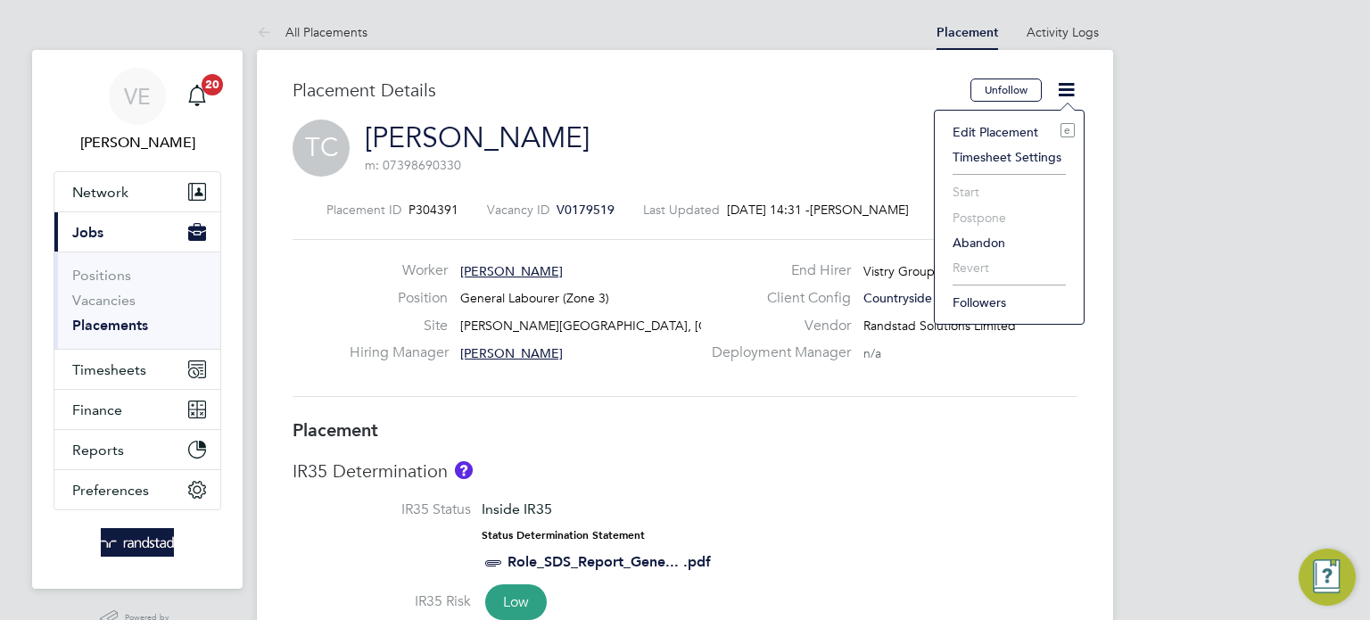
click at [999, 137] on li "Edit Placement e" at bounding box center [1009, 132] width 131 height 25
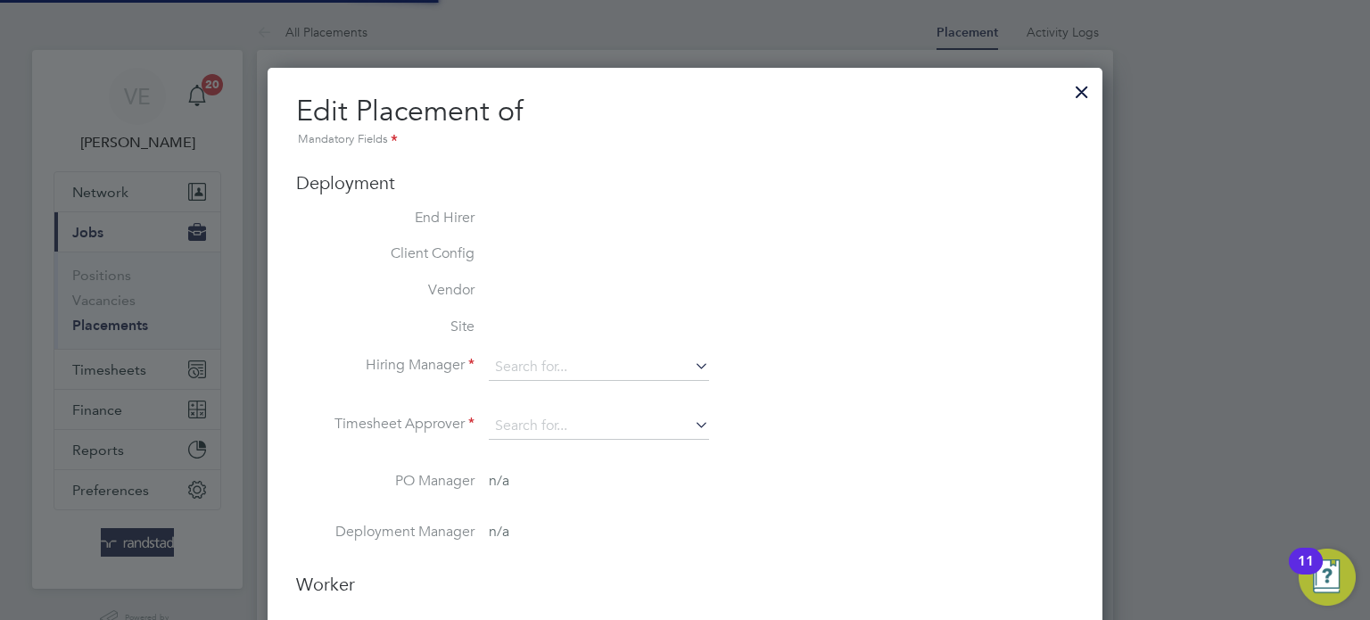
type input "[PERSON_NAME]"
type input "[DATE]"
type input "07:30"
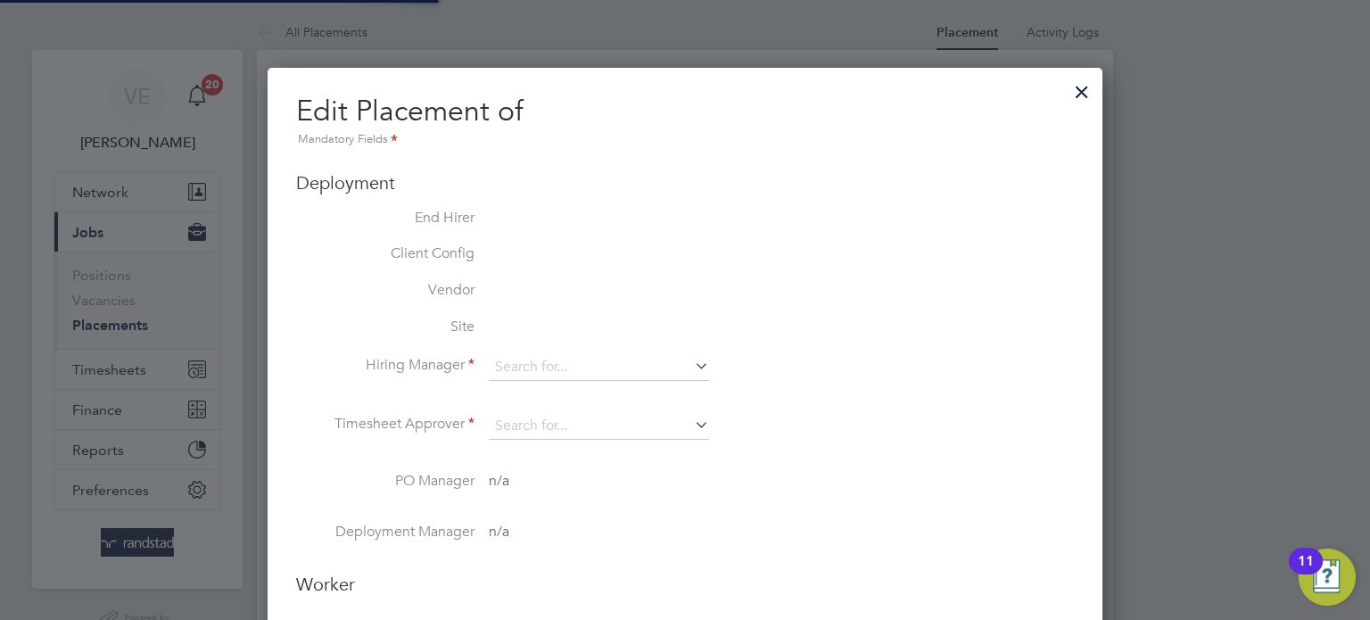
type input "16:30"
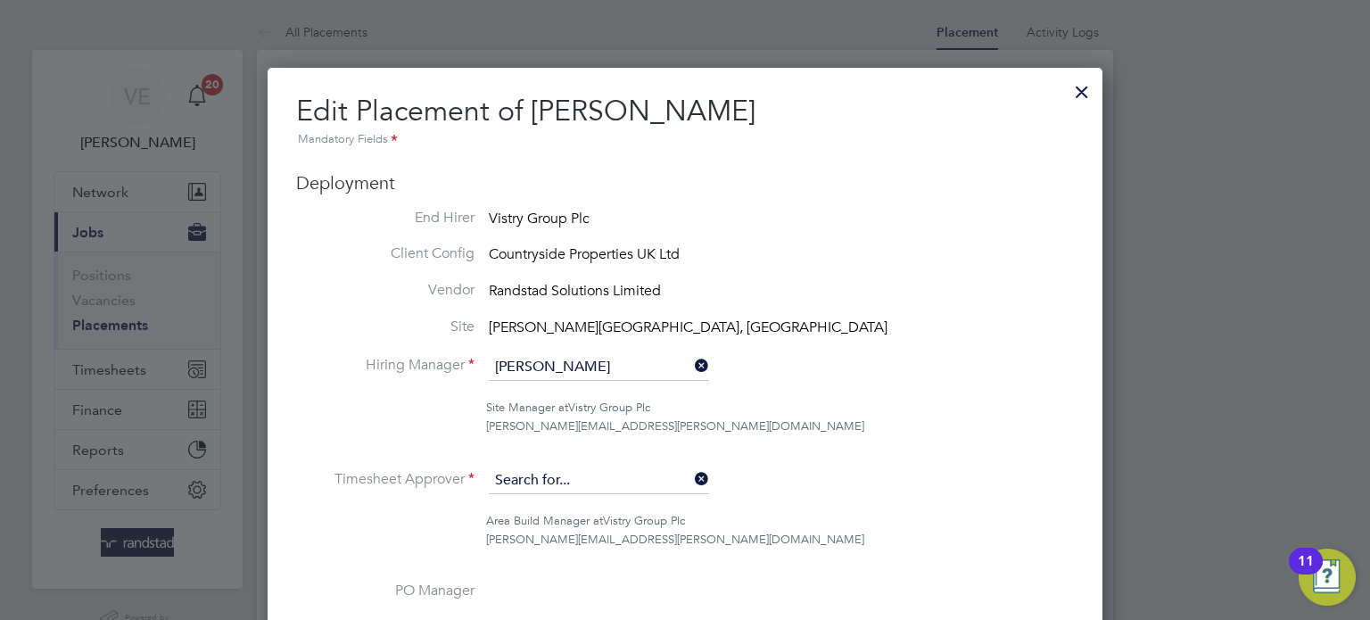
click at [650, 480] on input at bounding box center [599, 480] width 220 height 27
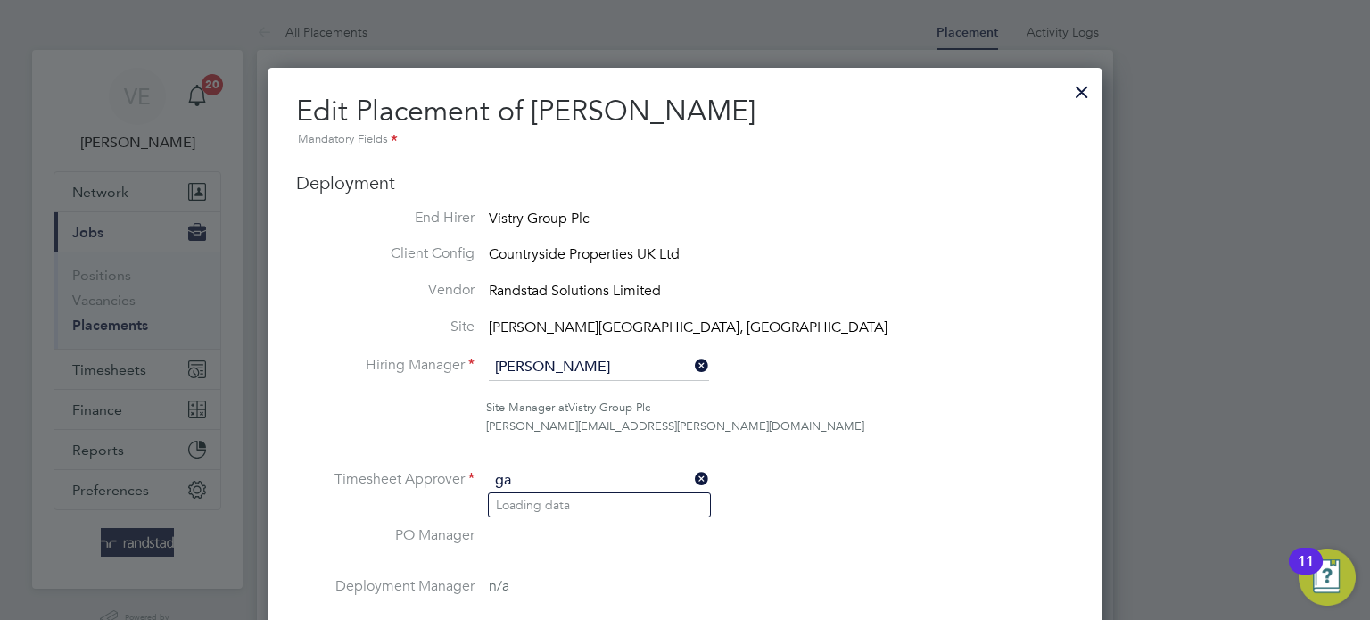
type input "g"
drag, startPoint x: 686, startPoint y: 498, endPoint x: 707, endPoint y: 508, distance: 23.9
click at [687, 499] on li "[PERSON_NAME] [PERSON_NAME]" at bounding box center [608, 505] width 239 height 24
type input "[PERSON_NAME]"
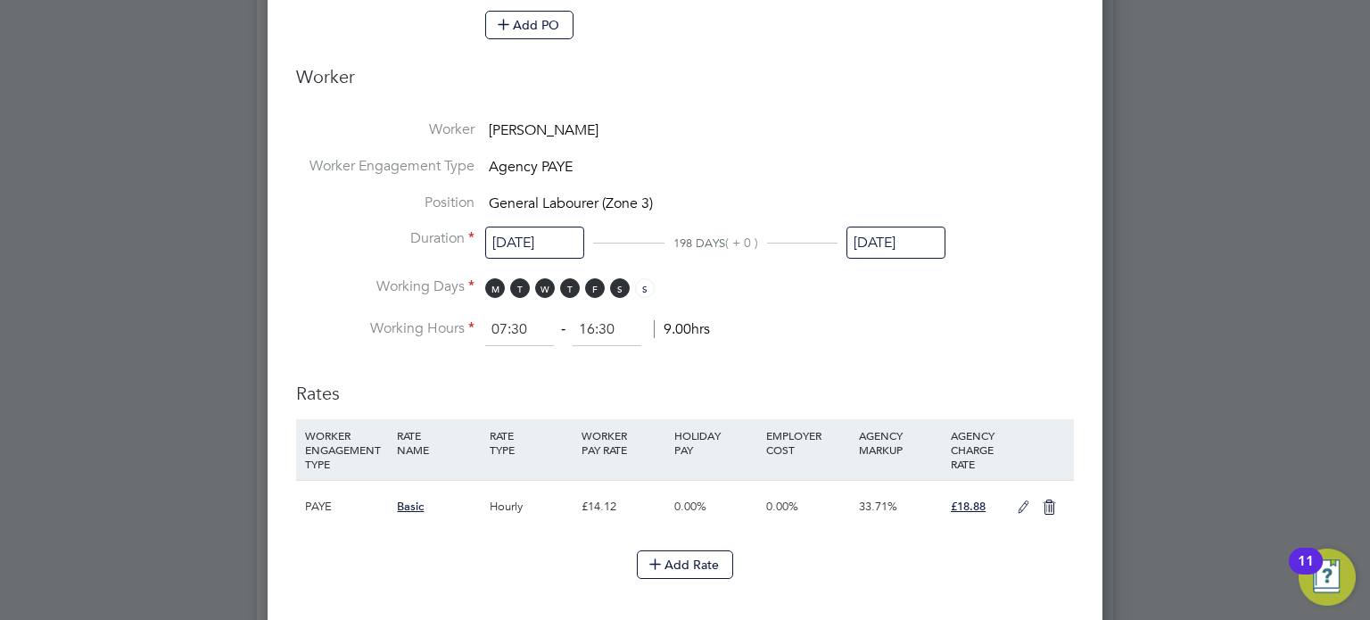
click at [993, 504] on div "£18.88" at bounding box center [977, 507] width 62 height 52
click at [1018, 501] on icon at bounding box center [1023, 507] width 22 height 14
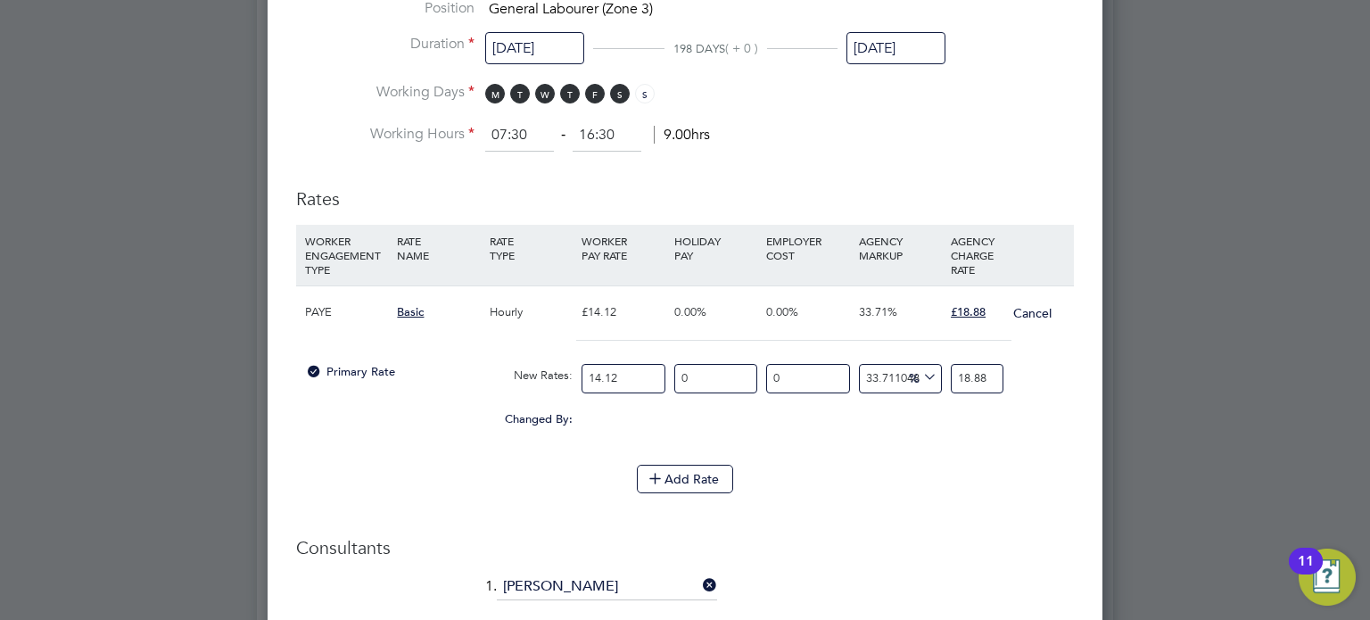
click at [896, 37] on input "[DATE]" at bounding box center [895, 48] width 99 height 33
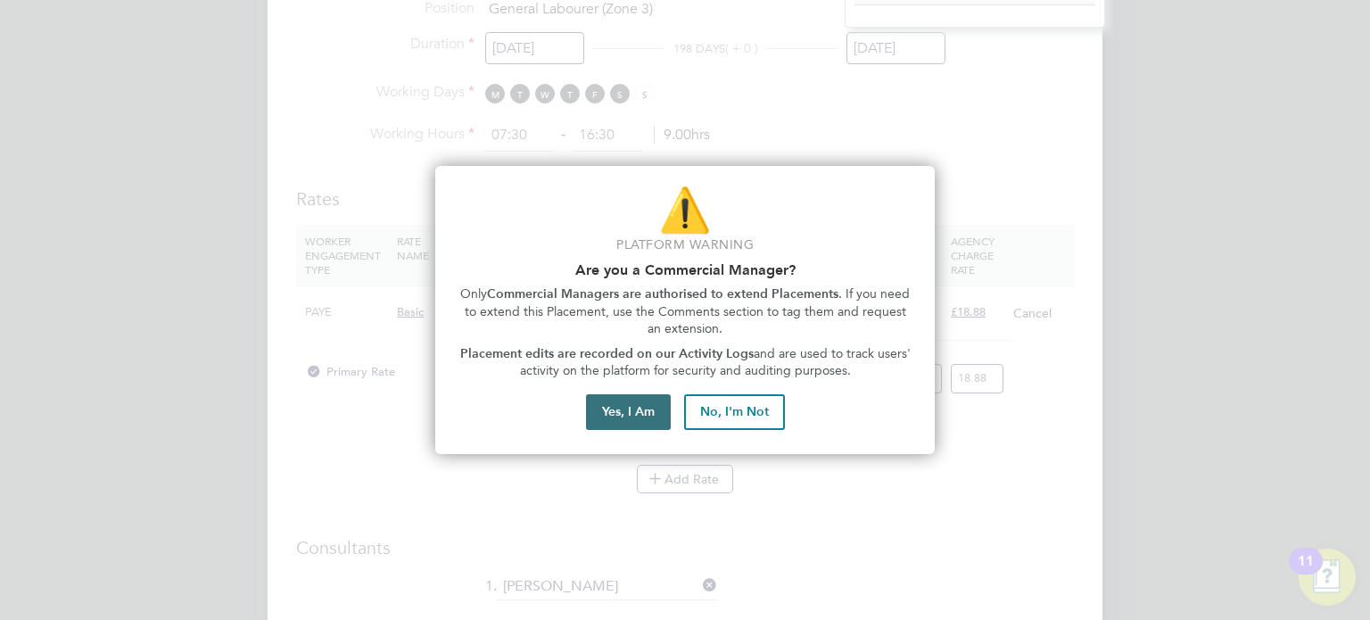
click at [656, 397] on button "Yes, I Am" at bounding box center [628, 412] width 85 height 36
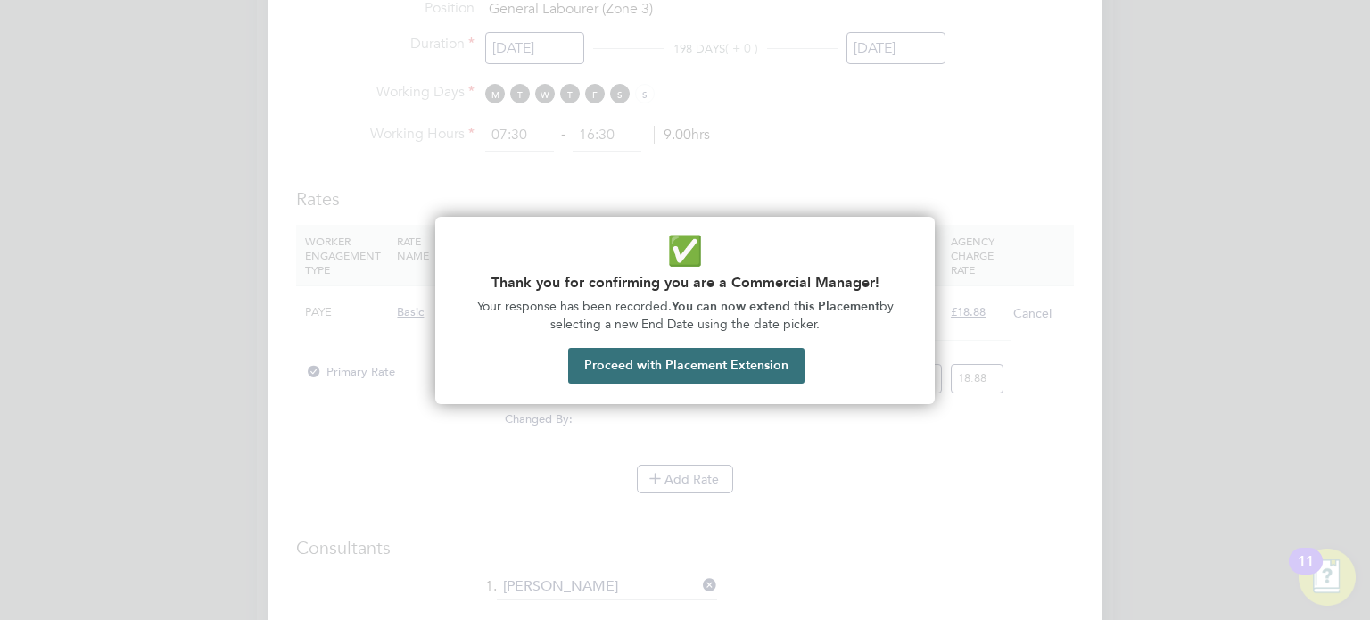
click at [627, 357] on button "Proceed with Placement Extension" at bounding box center [686, 366] width 236 height 36
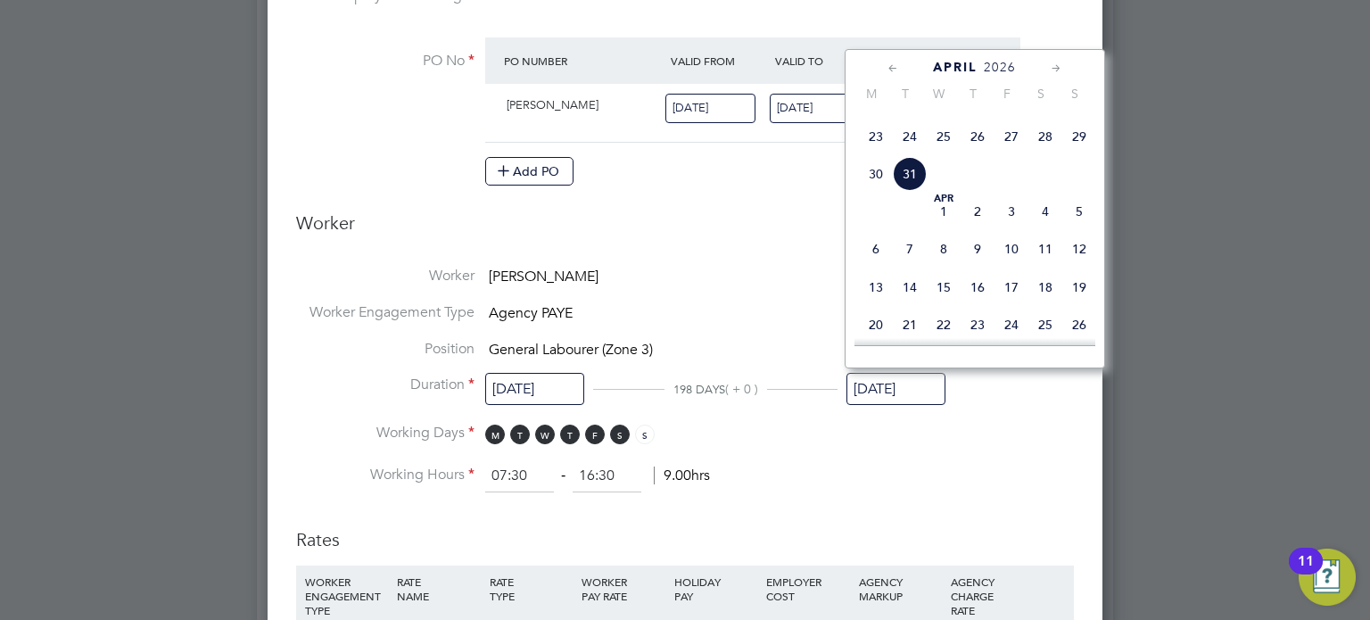
click at [886, 62] on icon at bounding box center [893, 69] width 17 height 20
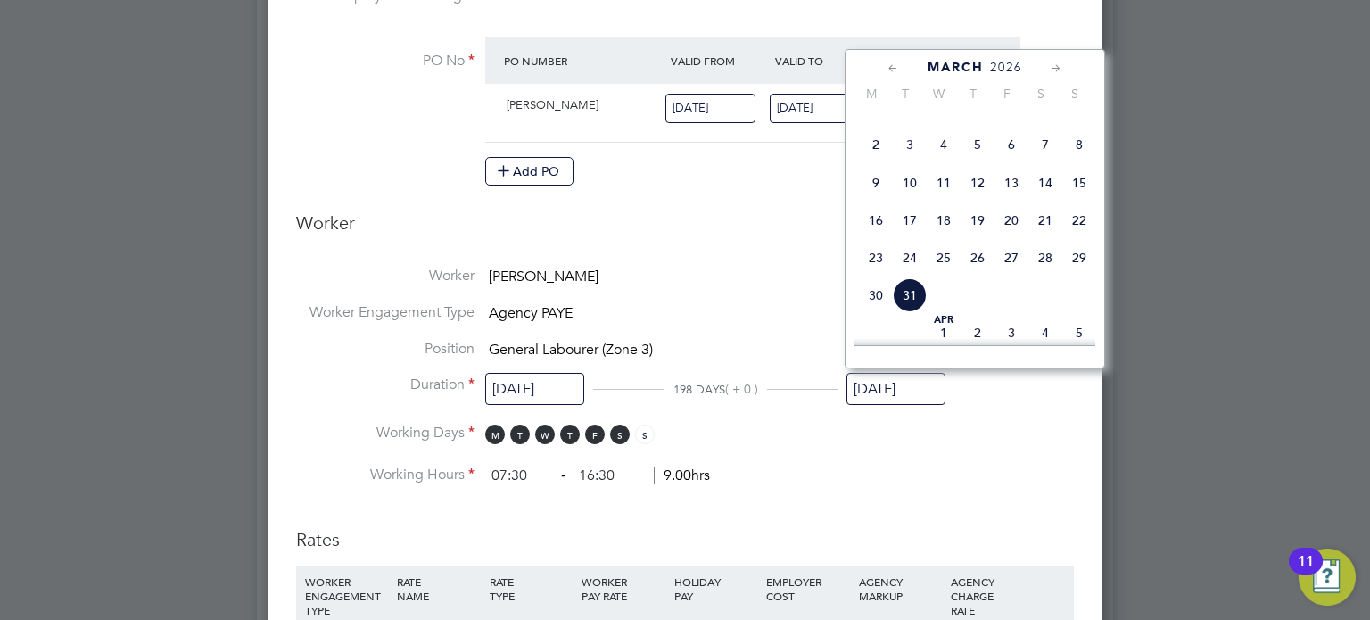
click at [886, 62] on icon at bounding box center [893, 69] width 17 height 20
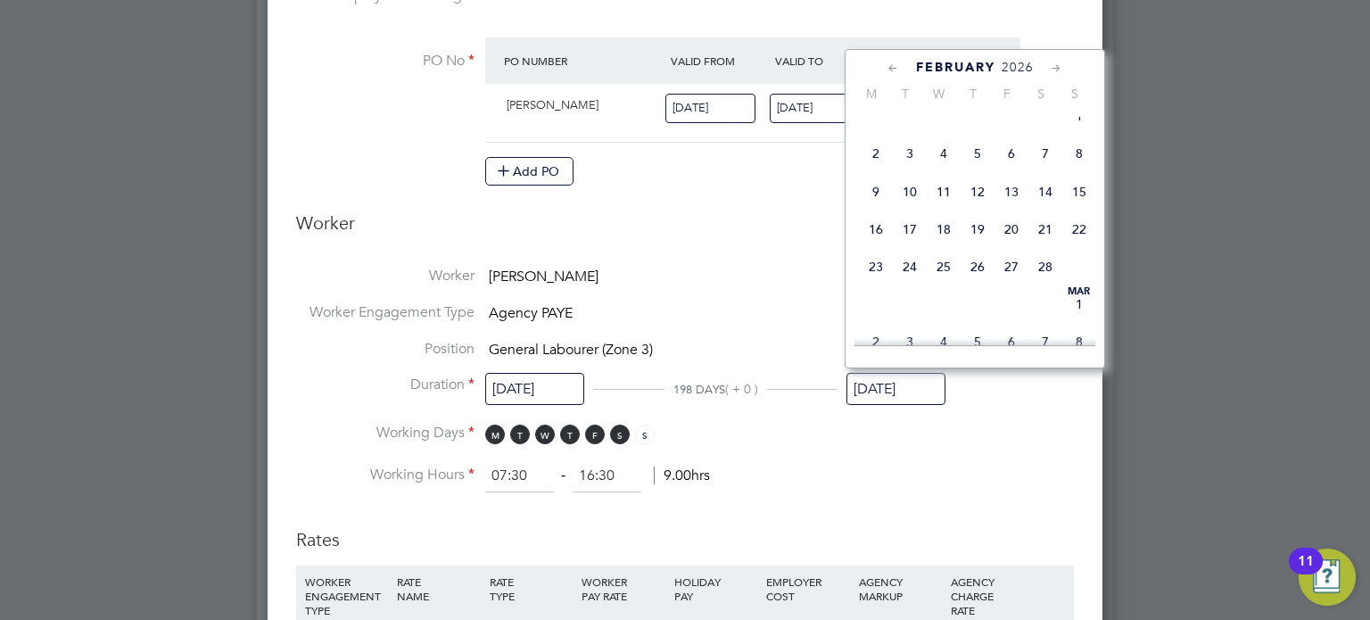
click at [886, 62] on icon at bounding box center [893, 69] width 17 height 20
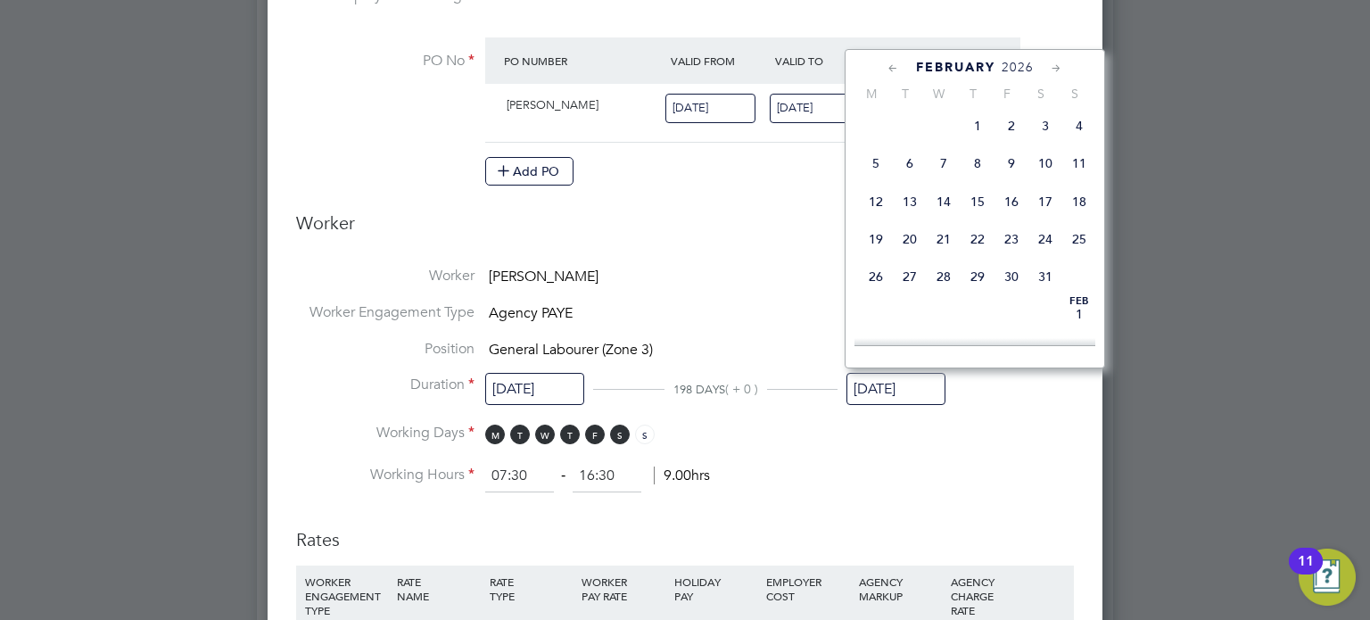
click at [886, 62] on icon at bounding box center [893, 69] width 17 height 20
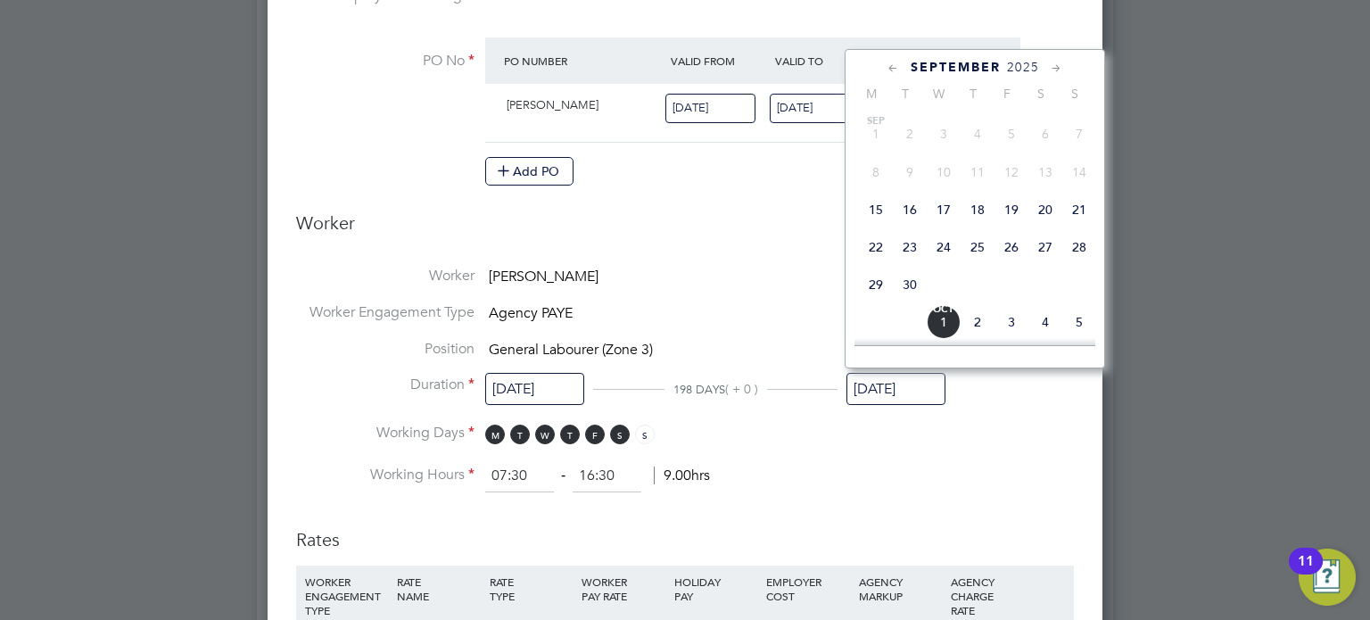
click at [1079, 255] on span "28" at bounding box center [1079, 247] width 34 height 34
type input "[DATE]"
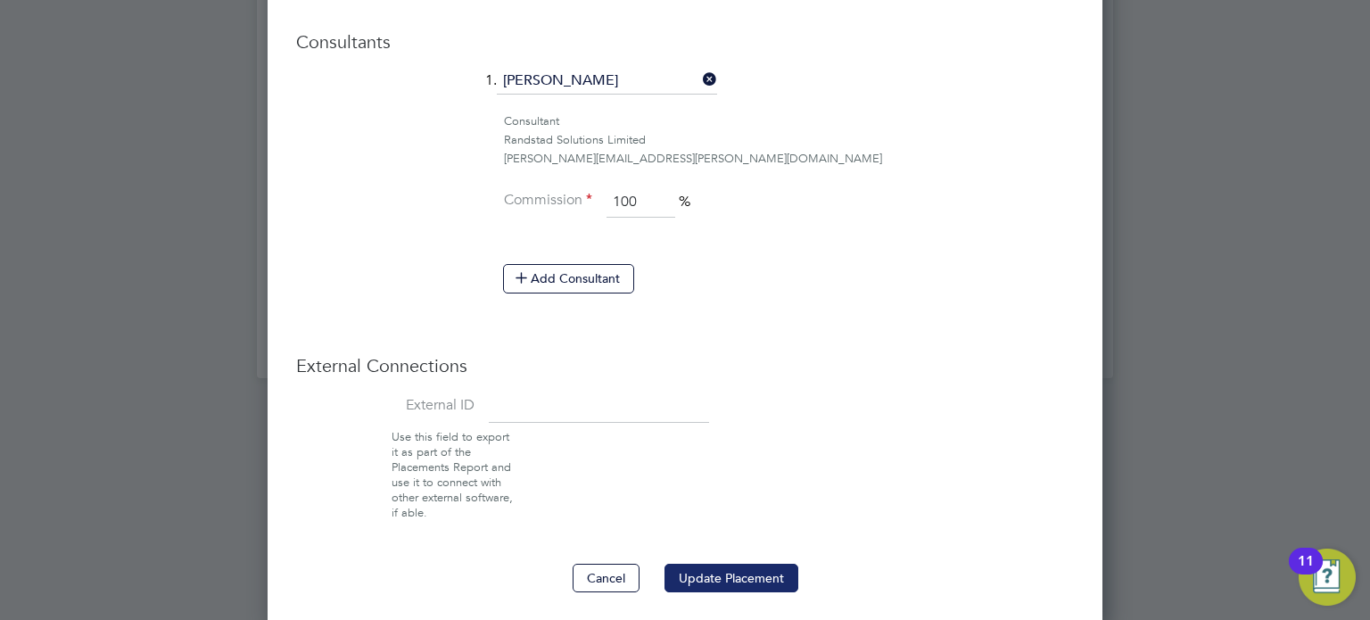
click at [736, 564] on button "Update Placement" at bounding box center [731, 578] width 134 height 29
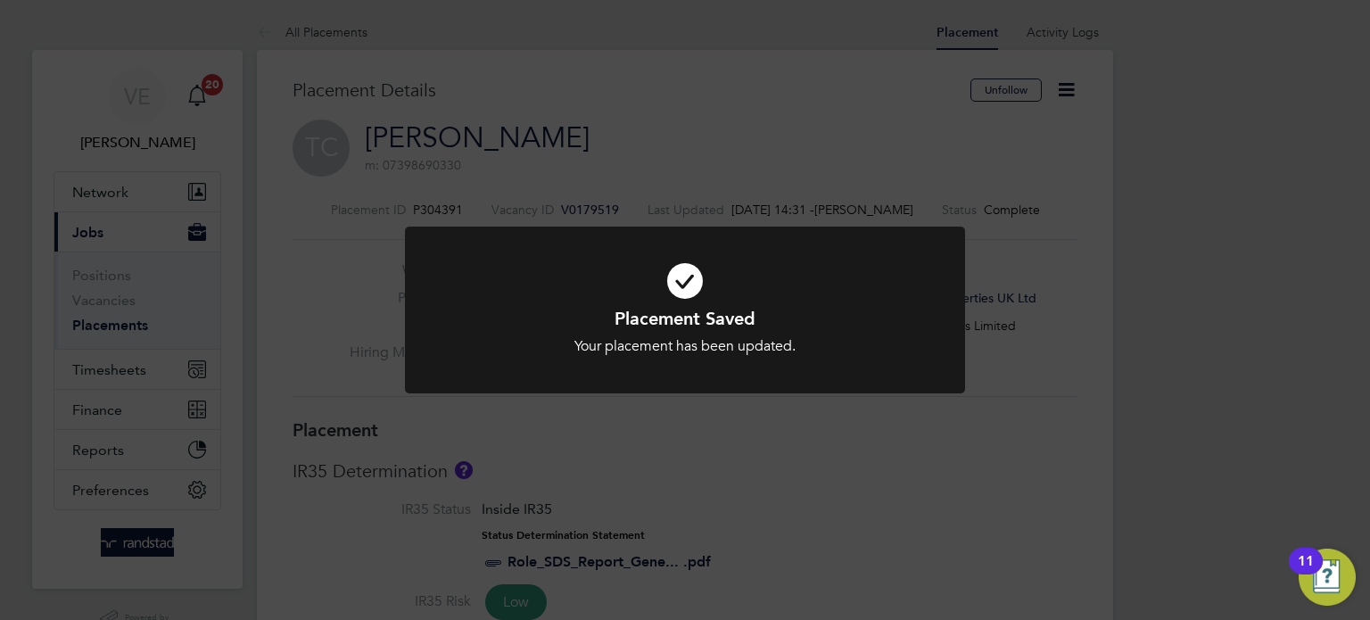
click at [803, 127] on div "Placement Saved Your placement has been updated. Cancel Okay" at bounding box center [685, 310] width 1370 height 620
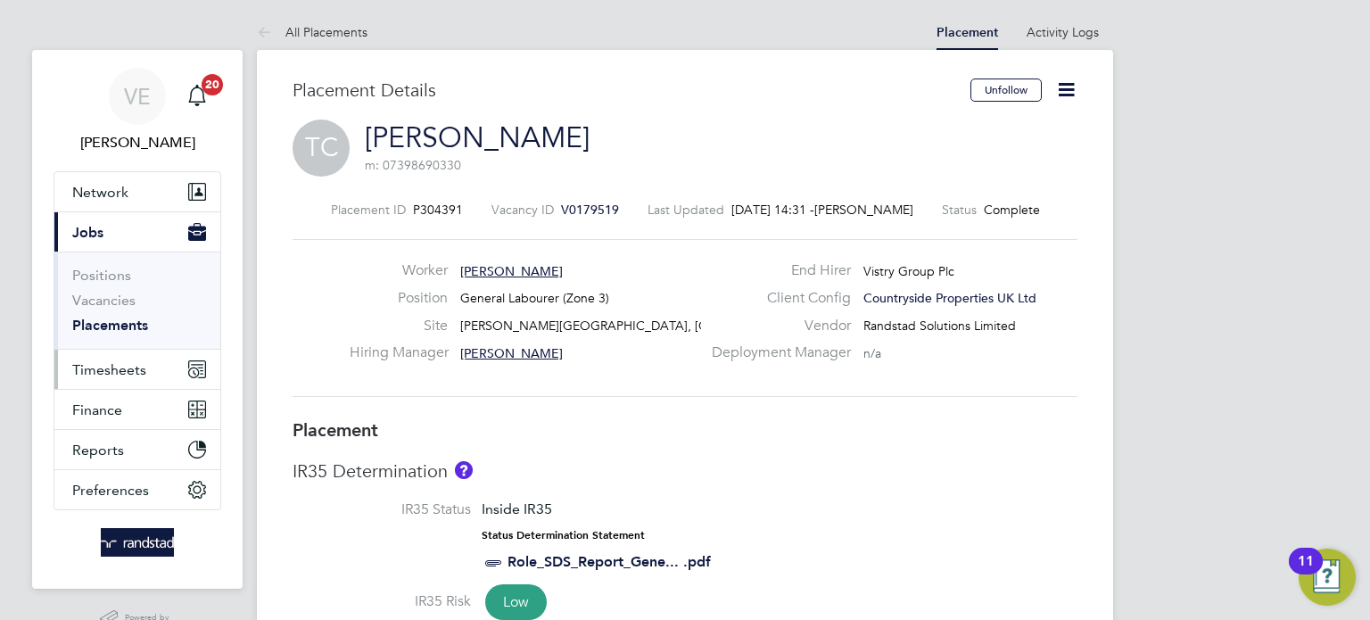
click at [134, 383] on button "Timesheets" at bounding box center [137, 369] width 166 height 39
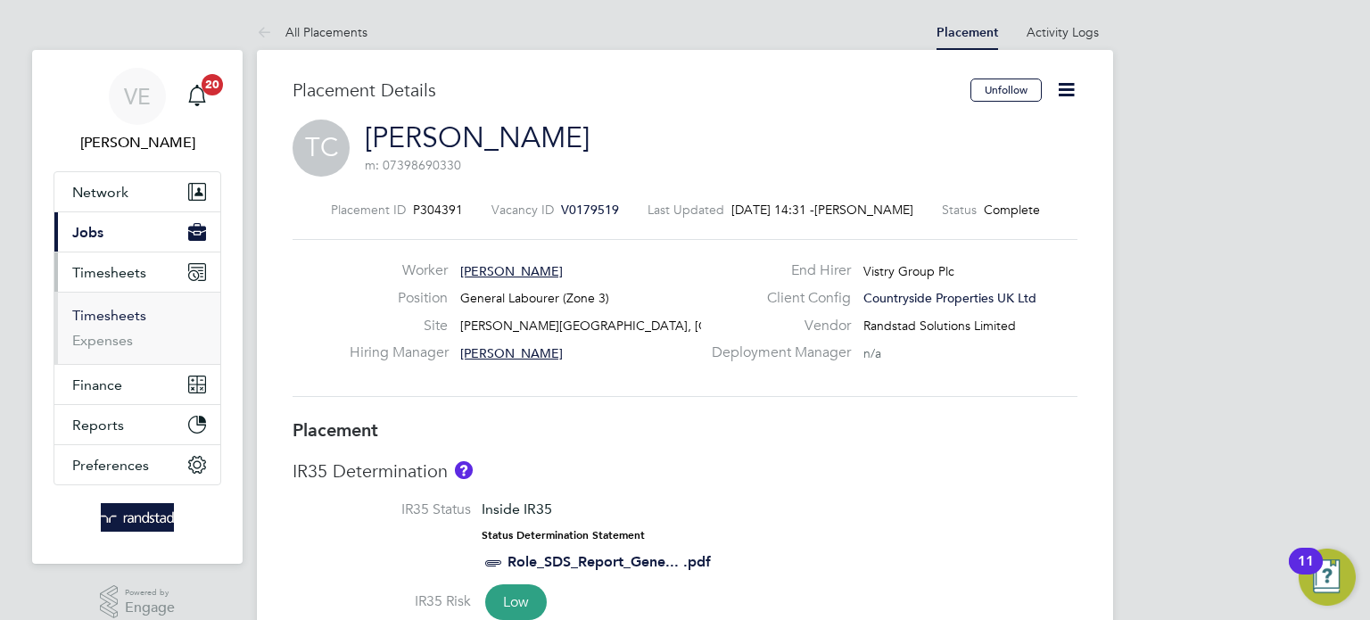
click at [106, 308] on link "Timesheets" at bounding box center [109, 315] width 74 height 17
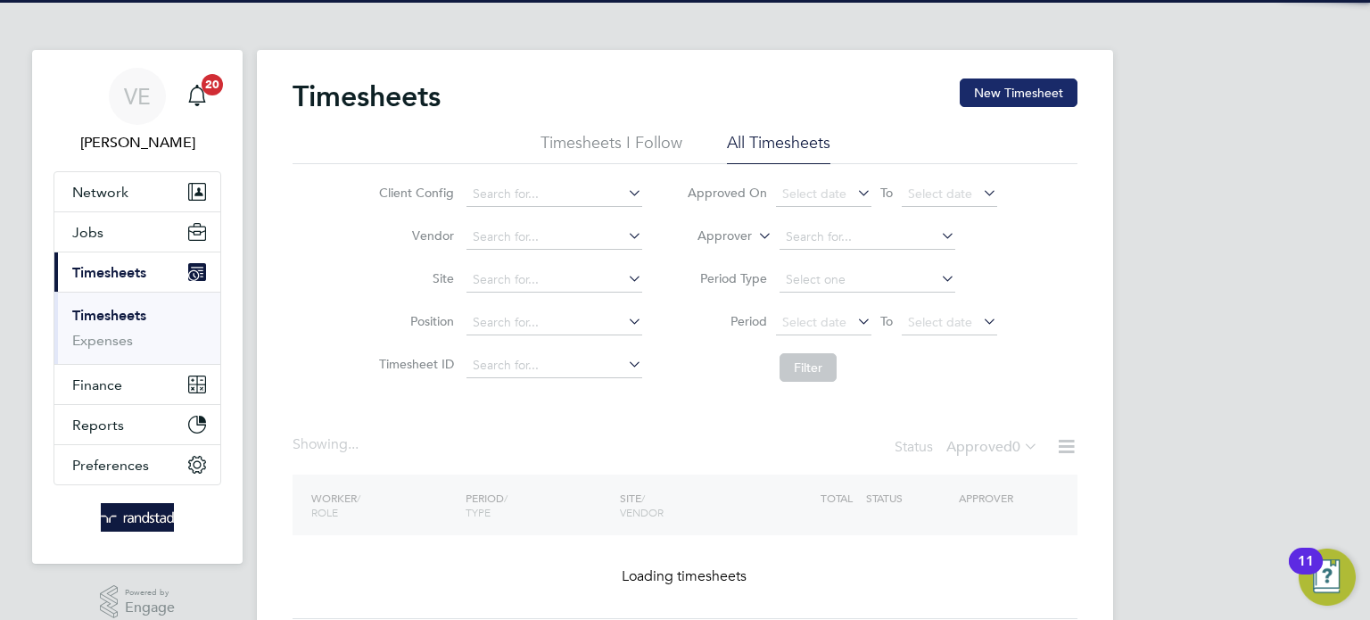
click at [1065, 85] on button "New Timesheet" at bounding box center [1019, 92] width 118 height 29
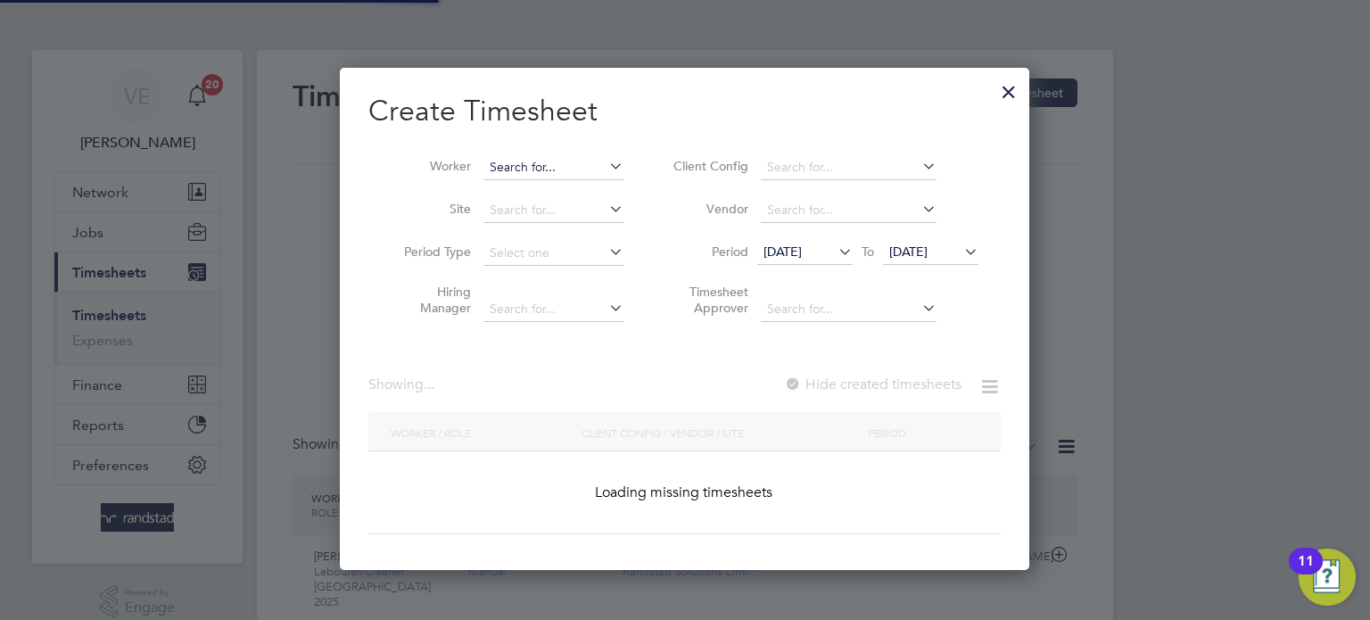
scroll to position [45, 155]
click at [590, 165] on input at bounding box center [553, 167] width 140 height 25
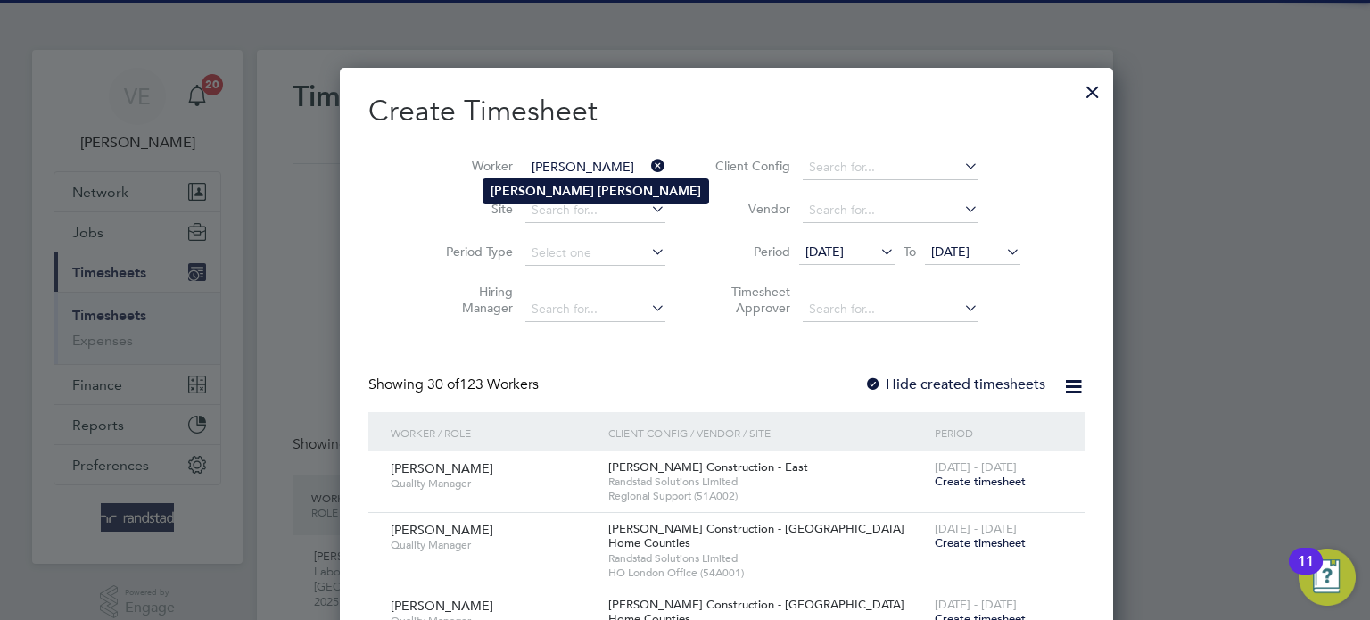
click at [598, 189] on b "[PERSON_NAME]" at bounding box center [649, 191] width 103 height 15
type input "[PERSON_NAME]"
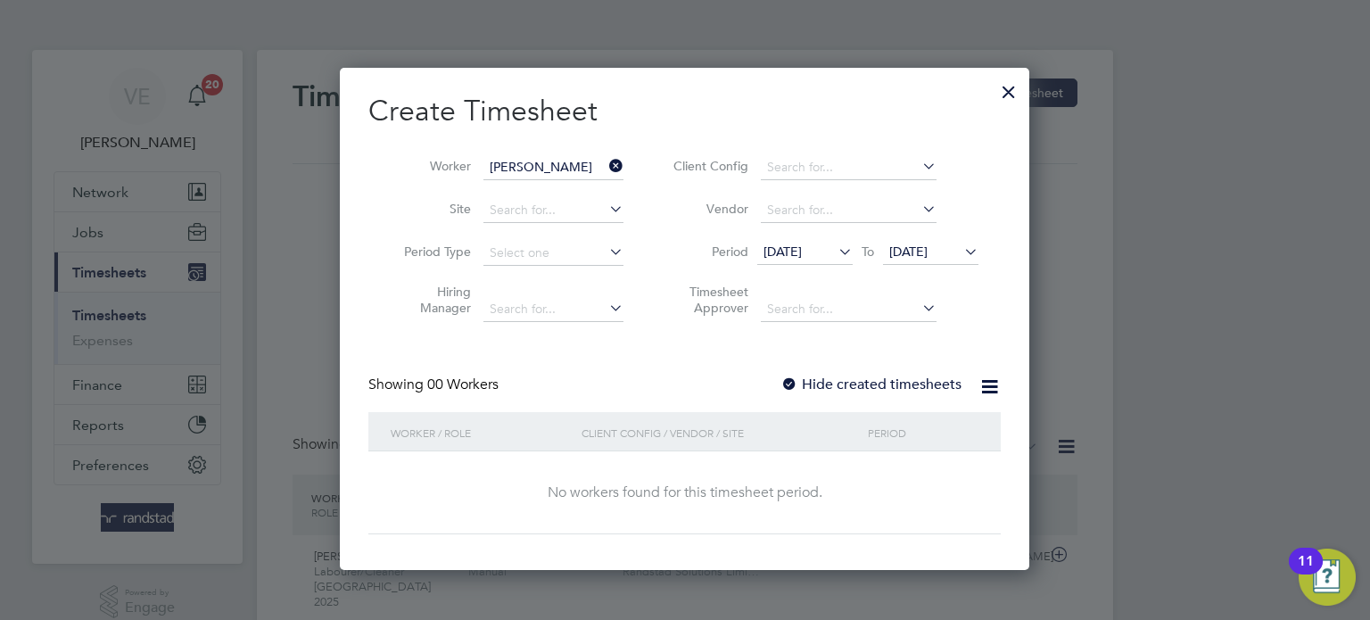
click at [913, 246] on span "[DATE]" at bounding box center [908, 251] width 38 height 16
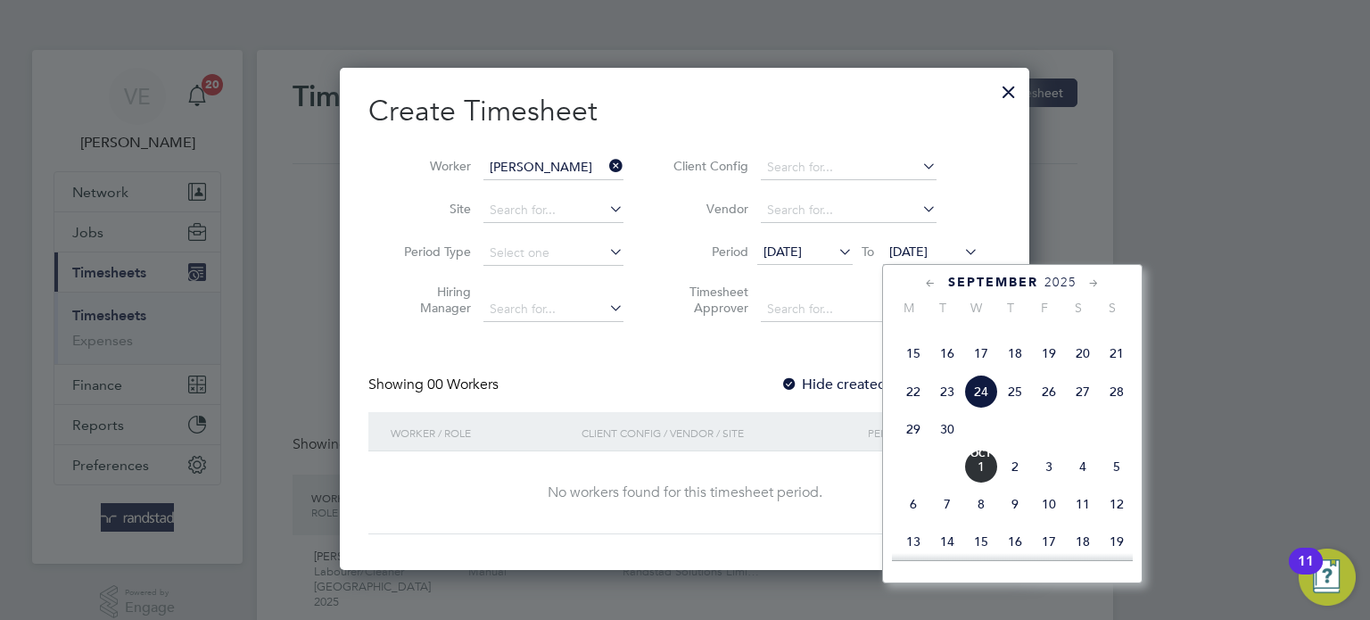
click at [1123, 408] on span "28" at bounding box center [1117, 392] width 34 height 34
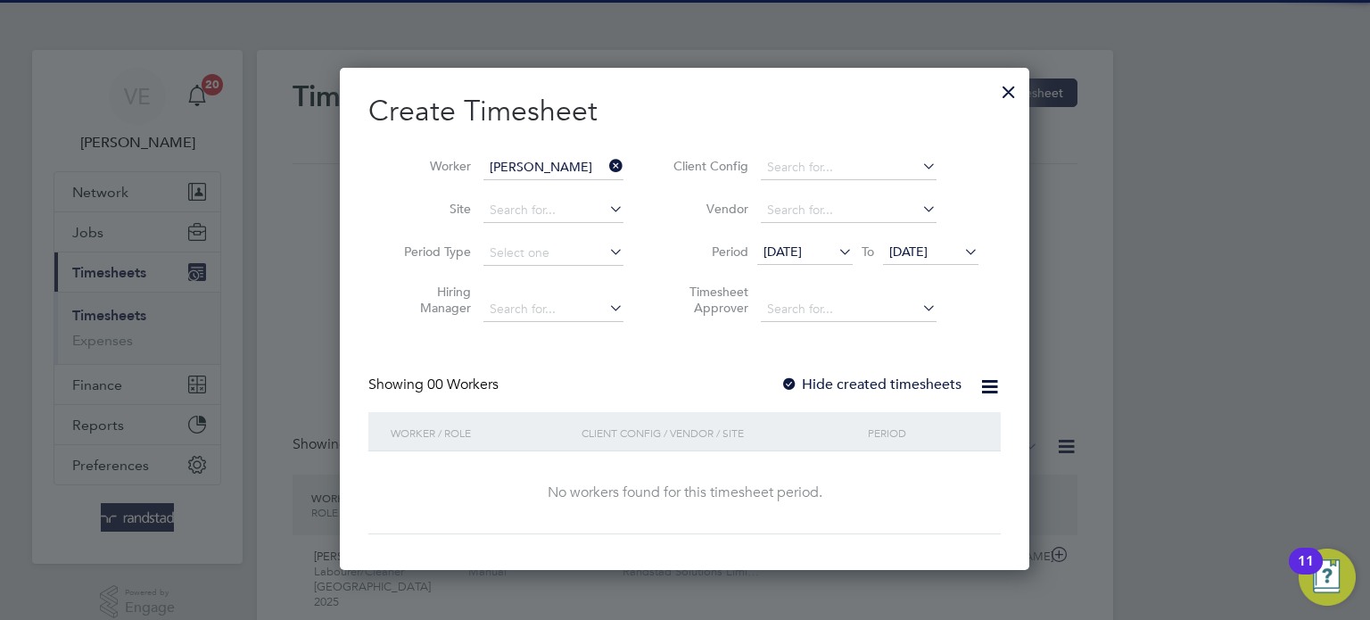
click at [837, 377] on label "Hide created timesheets" at bounding box center [870, 384] width 181 height 18
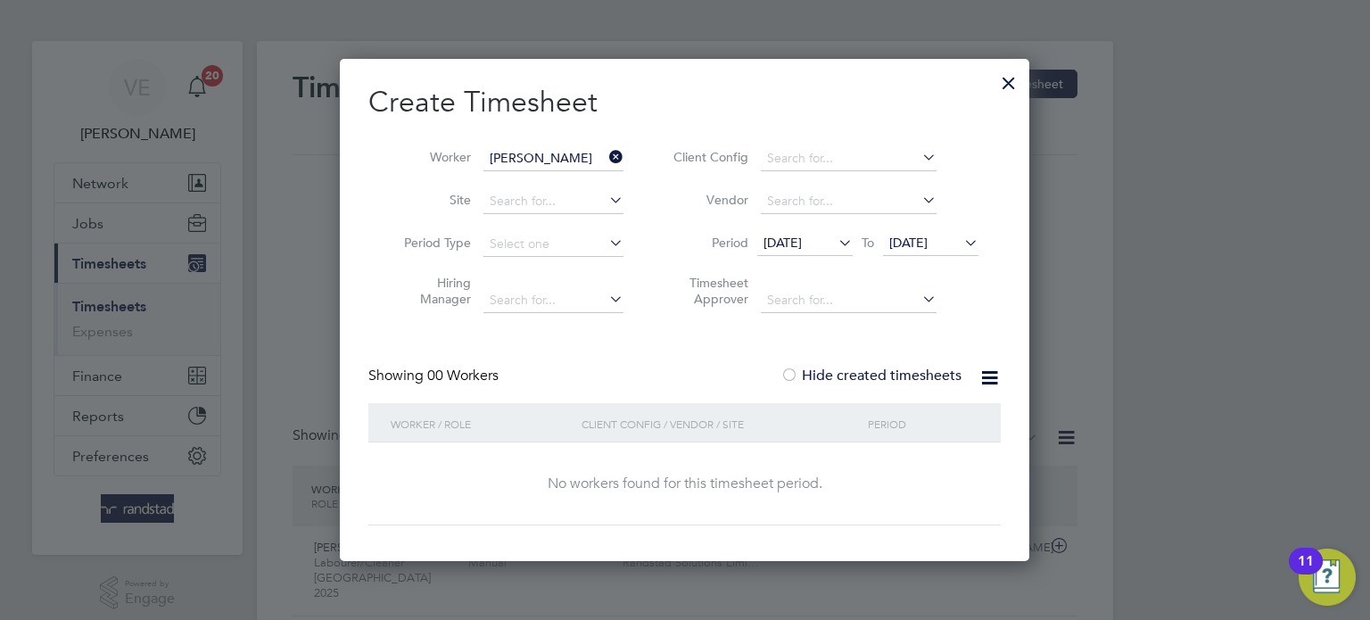
click at [796, 250] on span "[DATE]" at bounding box center [804, 244] width 95 height 24
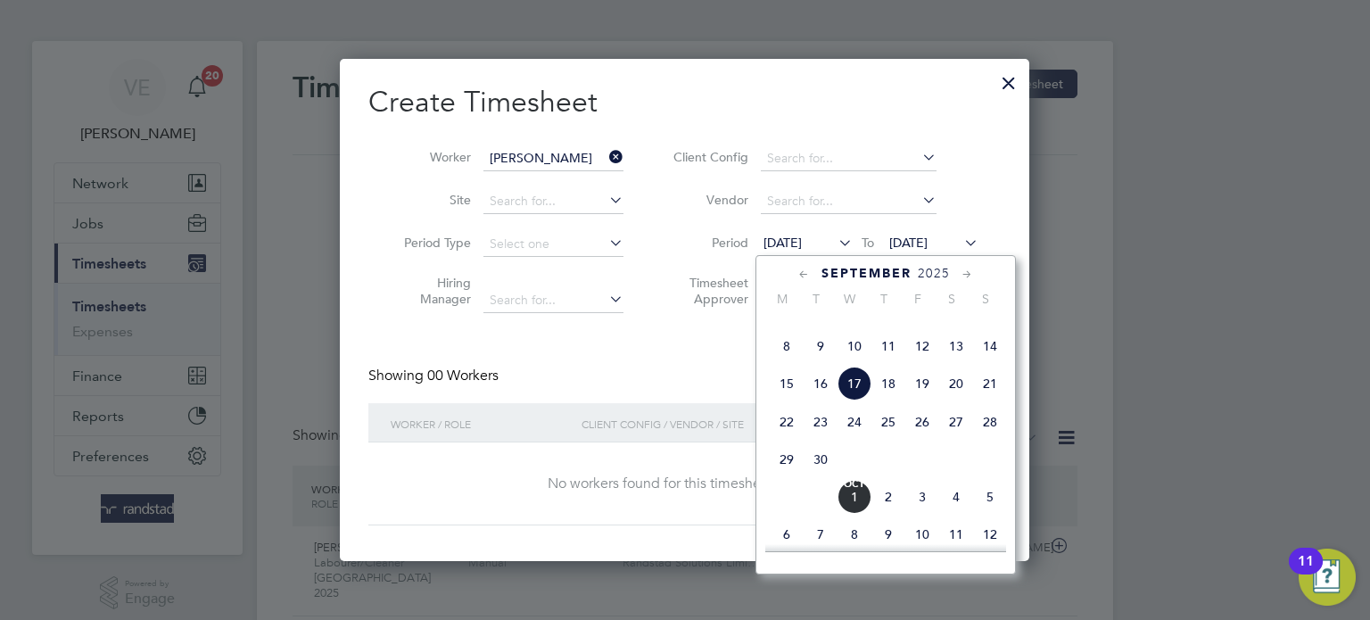
click at [787, 439] on span "22" at bounding box center [787, 422] width 34 height 34
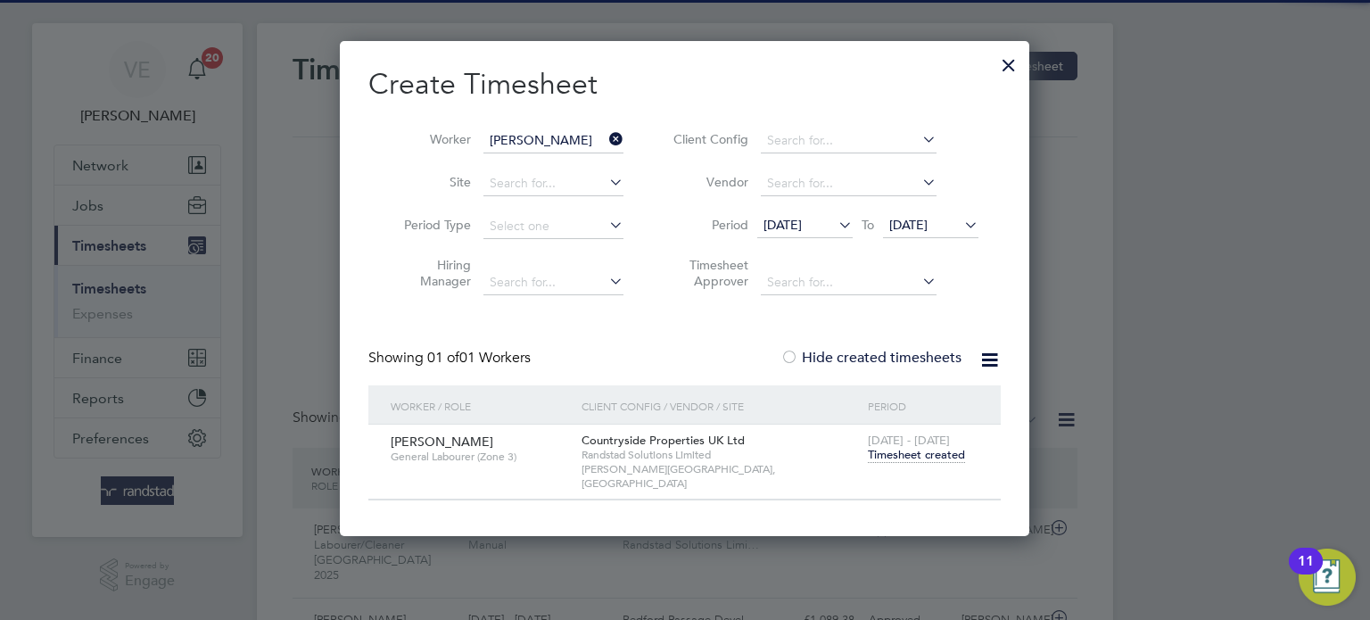
click at [904, 447] on span "Timesheet created" at bounding box center [916, 455] width 97 height 16
